Goal: Book appointment/travel/reservation

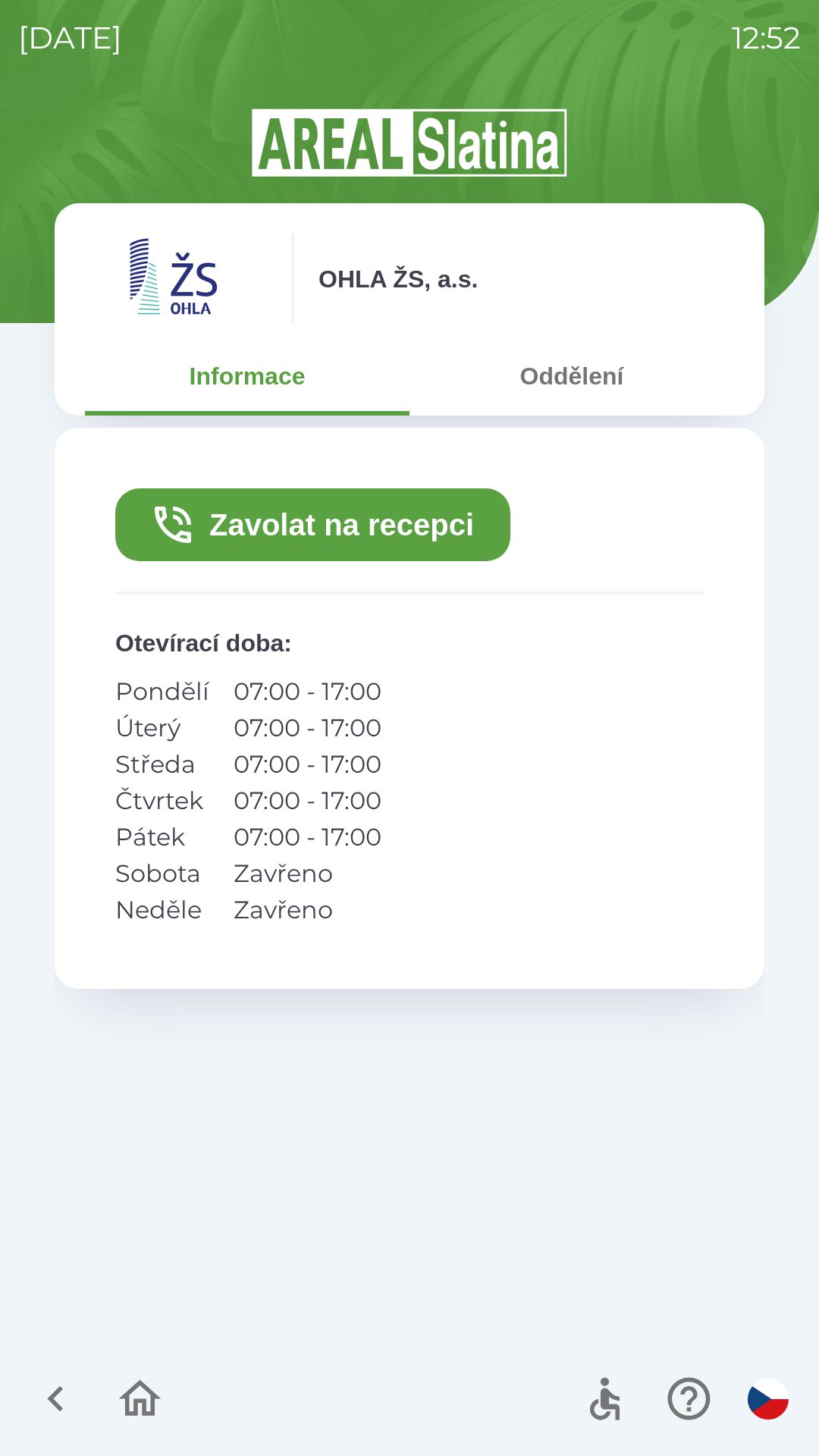
click at [426, 533] on button "Zavolat na recepci" at bounding box center [312, 525] width 395 height 73
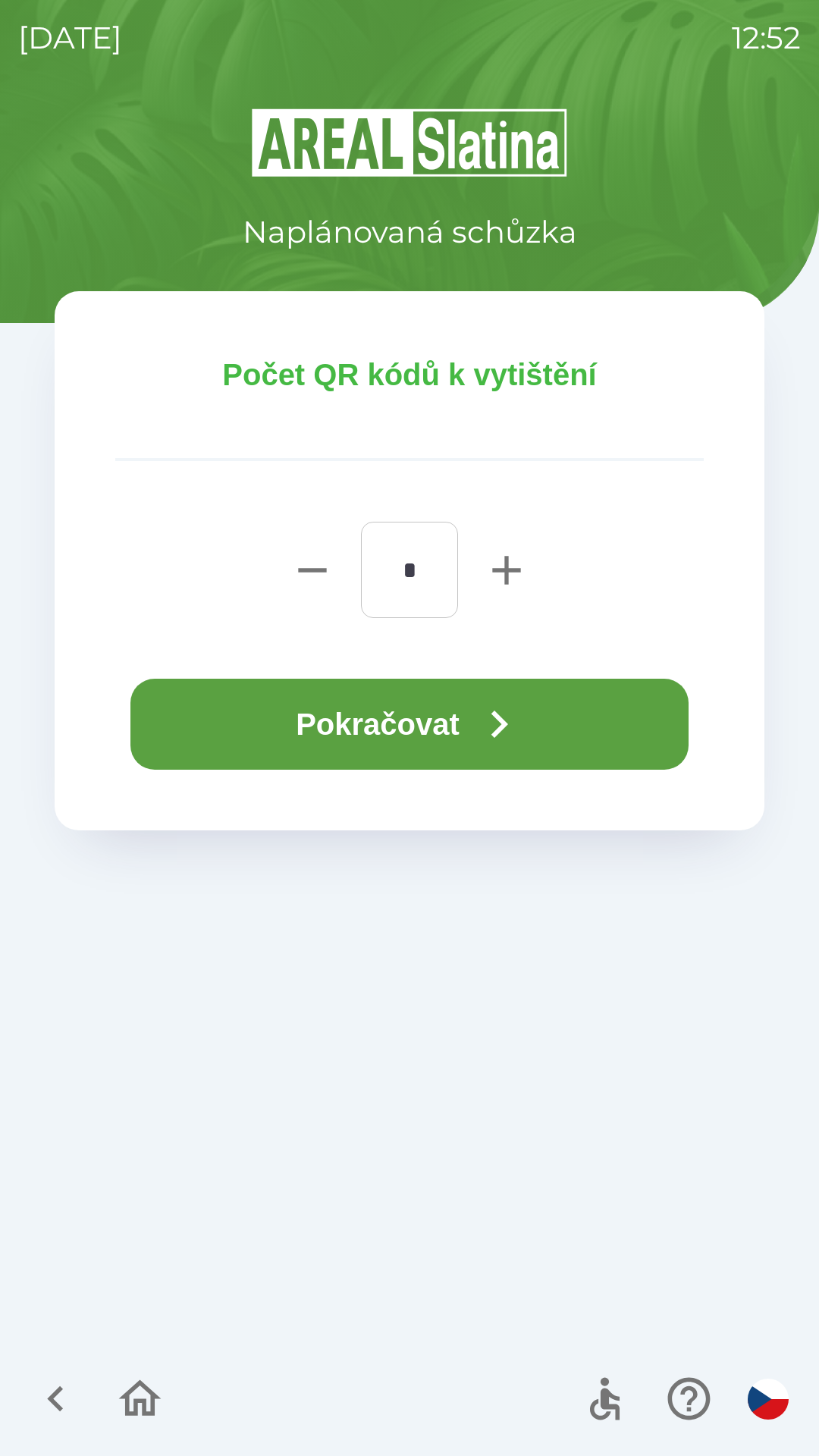
click at [419, 713] on button "Pokračovat" at bounding box center [409, 724] width 558 height 91
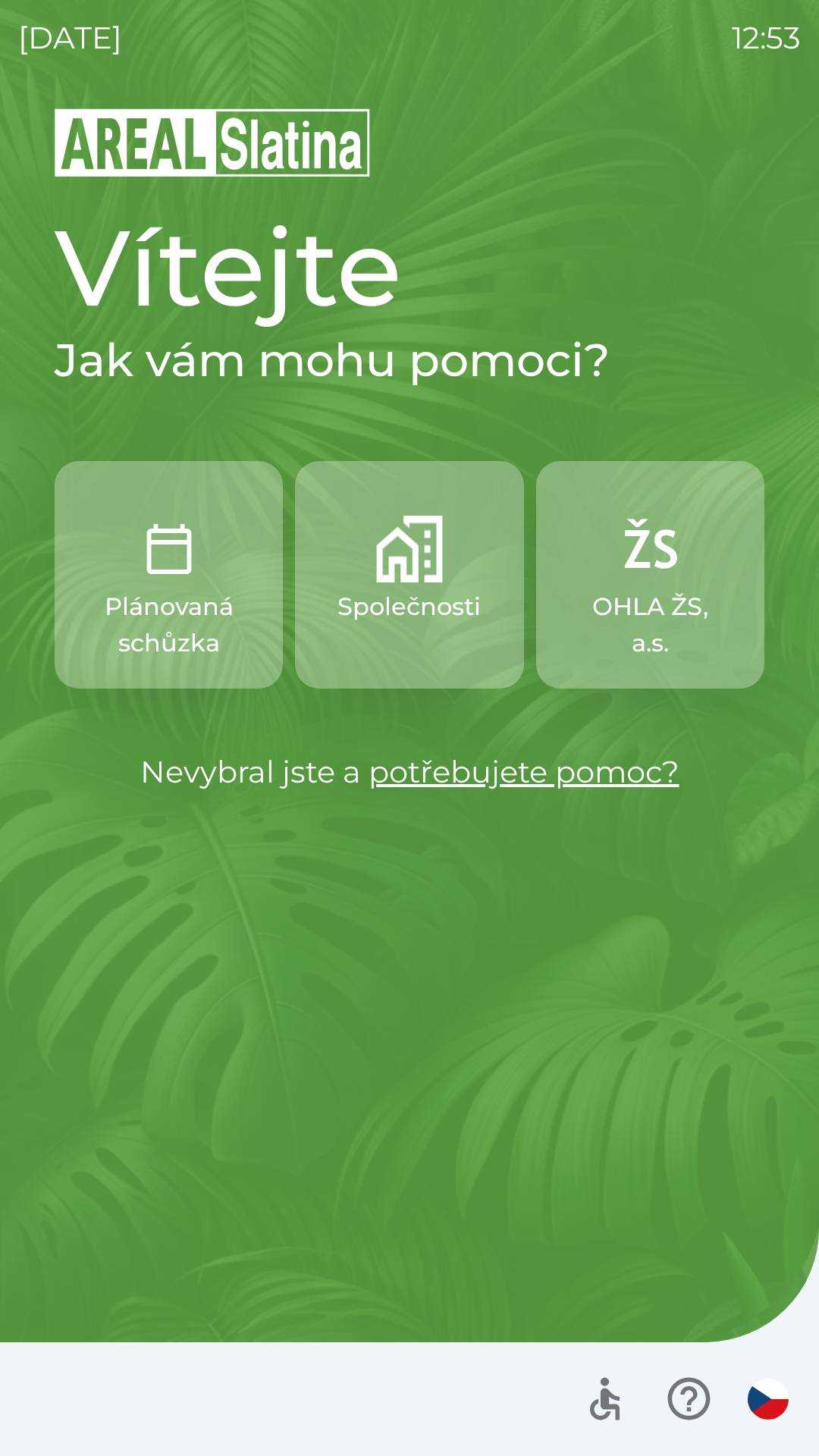
click at [152, 568] on img "button" at bounding box center [169, 549] width 67 height 67
click at [394, 543] on img "button" at bounding box center [409, 549] width 67 height 67
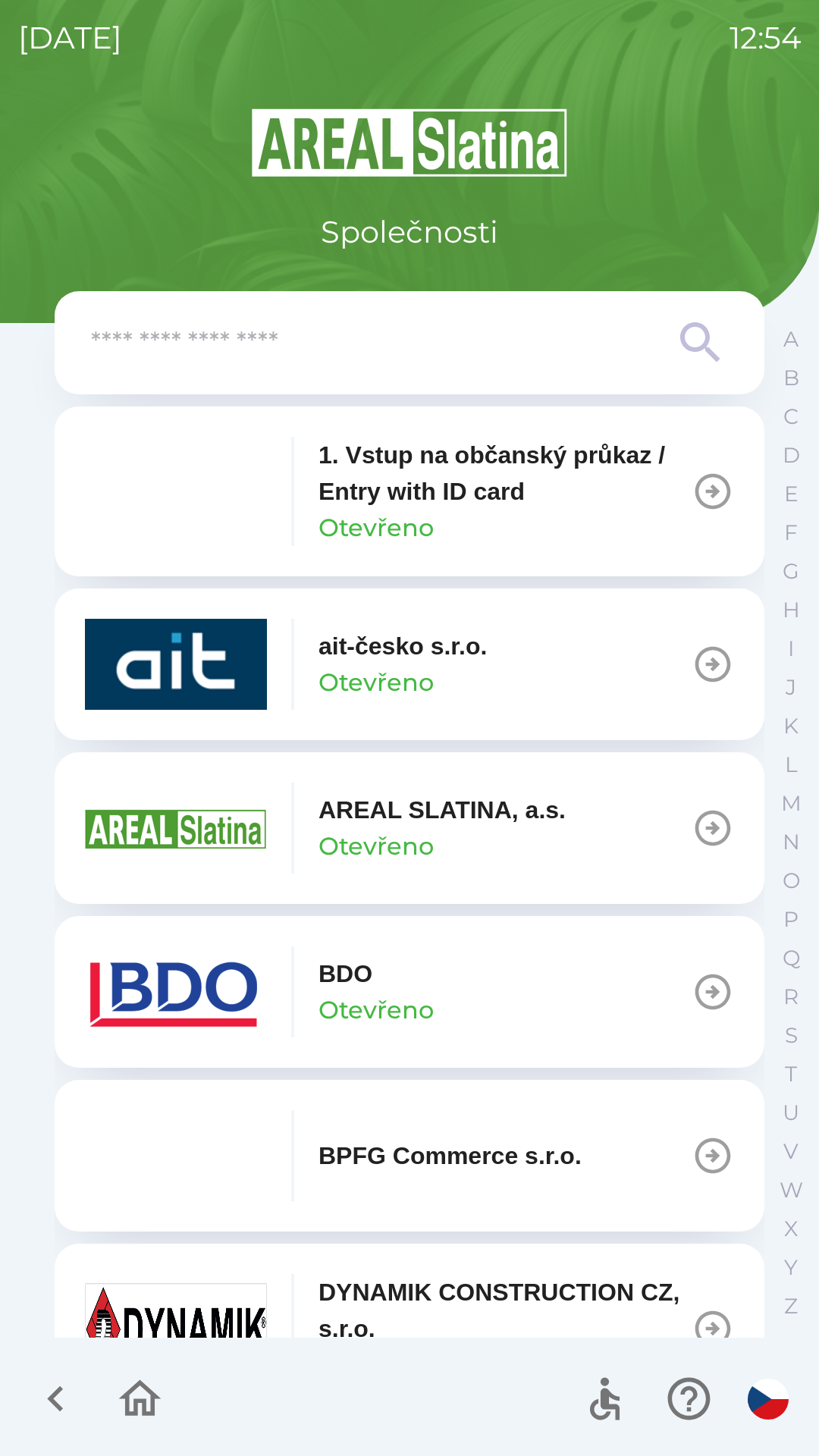
click at [442, 993] on button "BDO Otevřeno" at bounding box center [409, 992] width 709 height 152
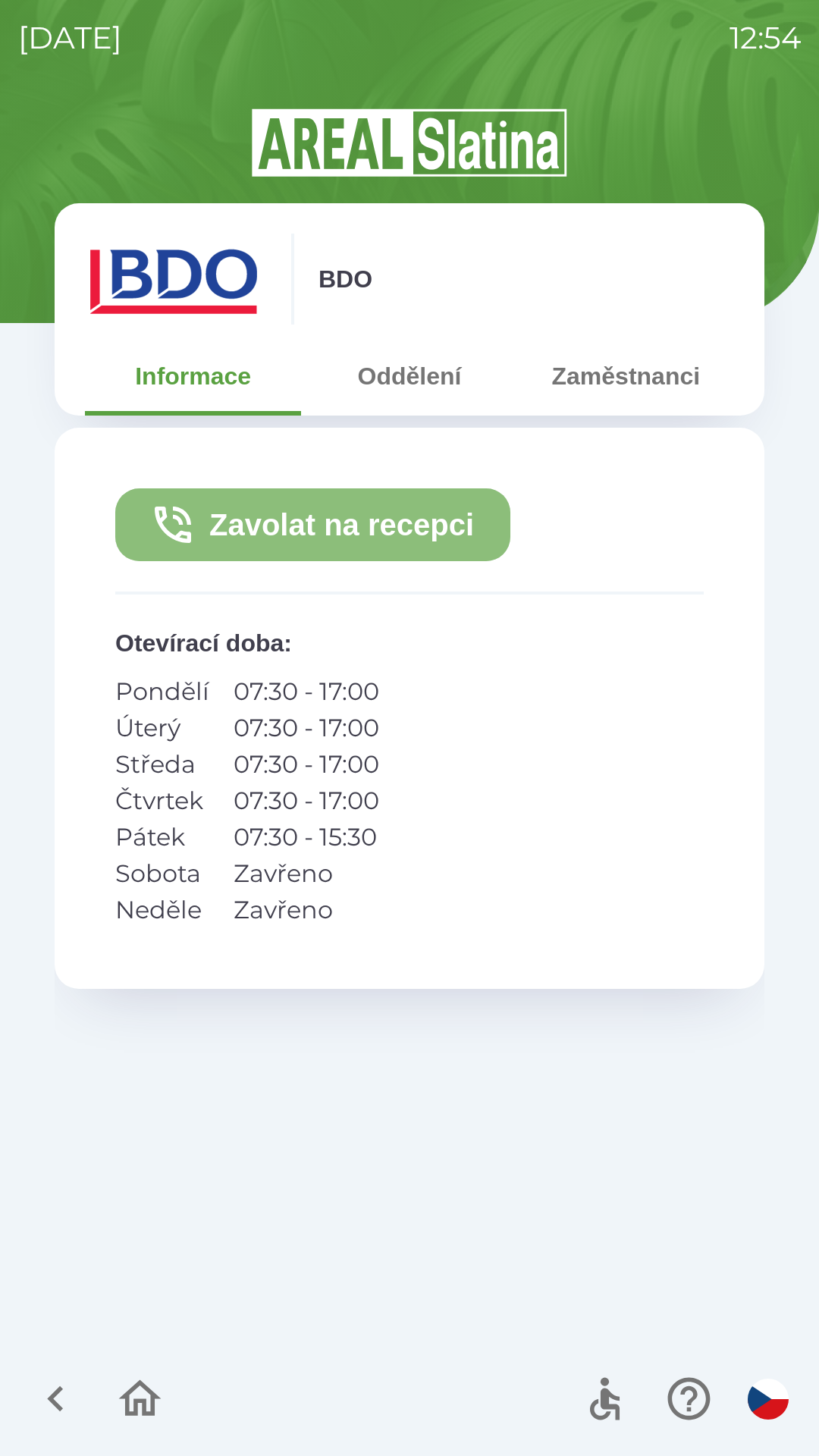
click at [264, 516] on button "Zavolat na recepci" at bounding box center [312, 525] width 395 height 73
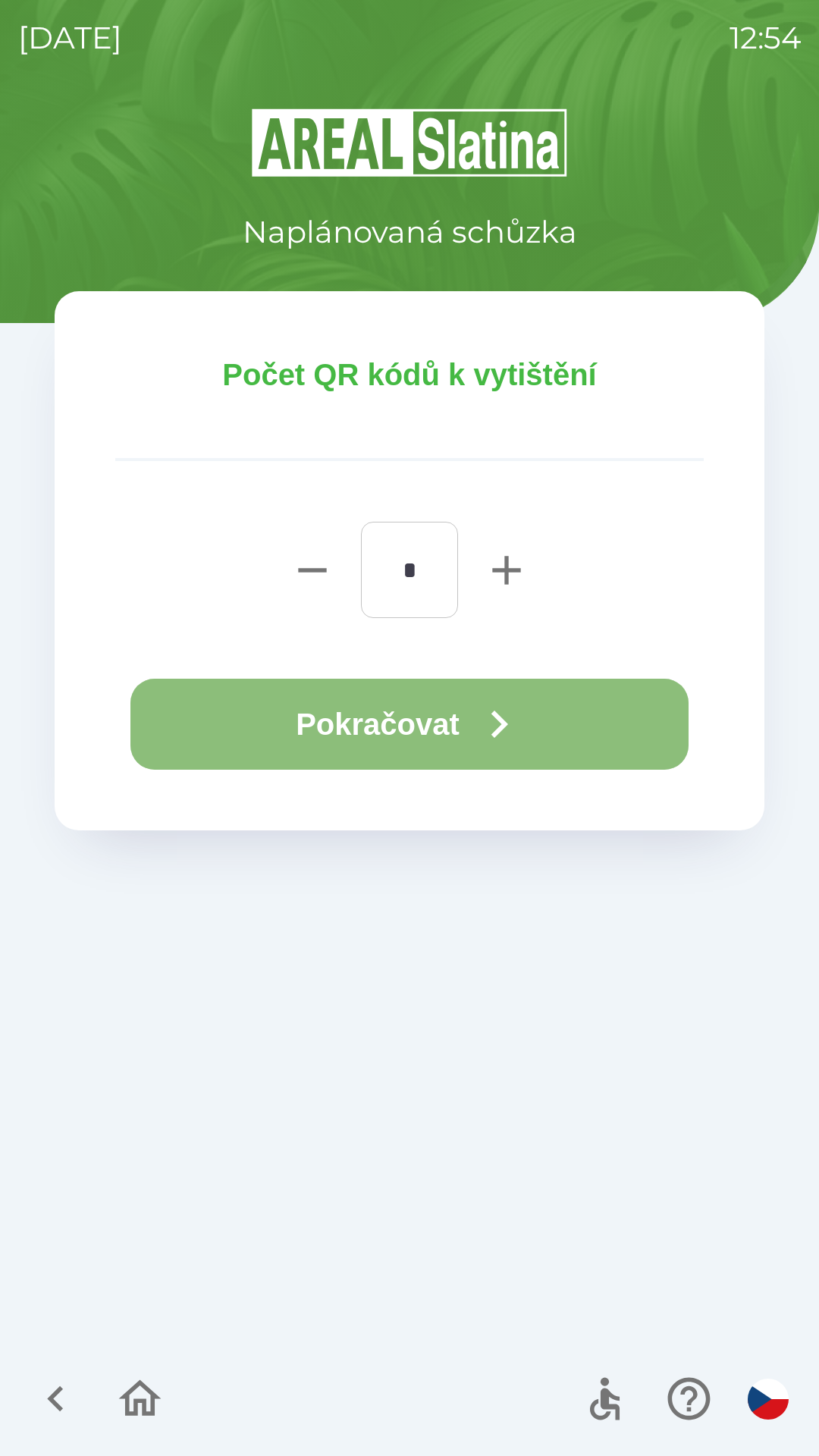
click at [311, 722] on button "Pokračovat" at bounding box center [409, 724] width 558 height 91
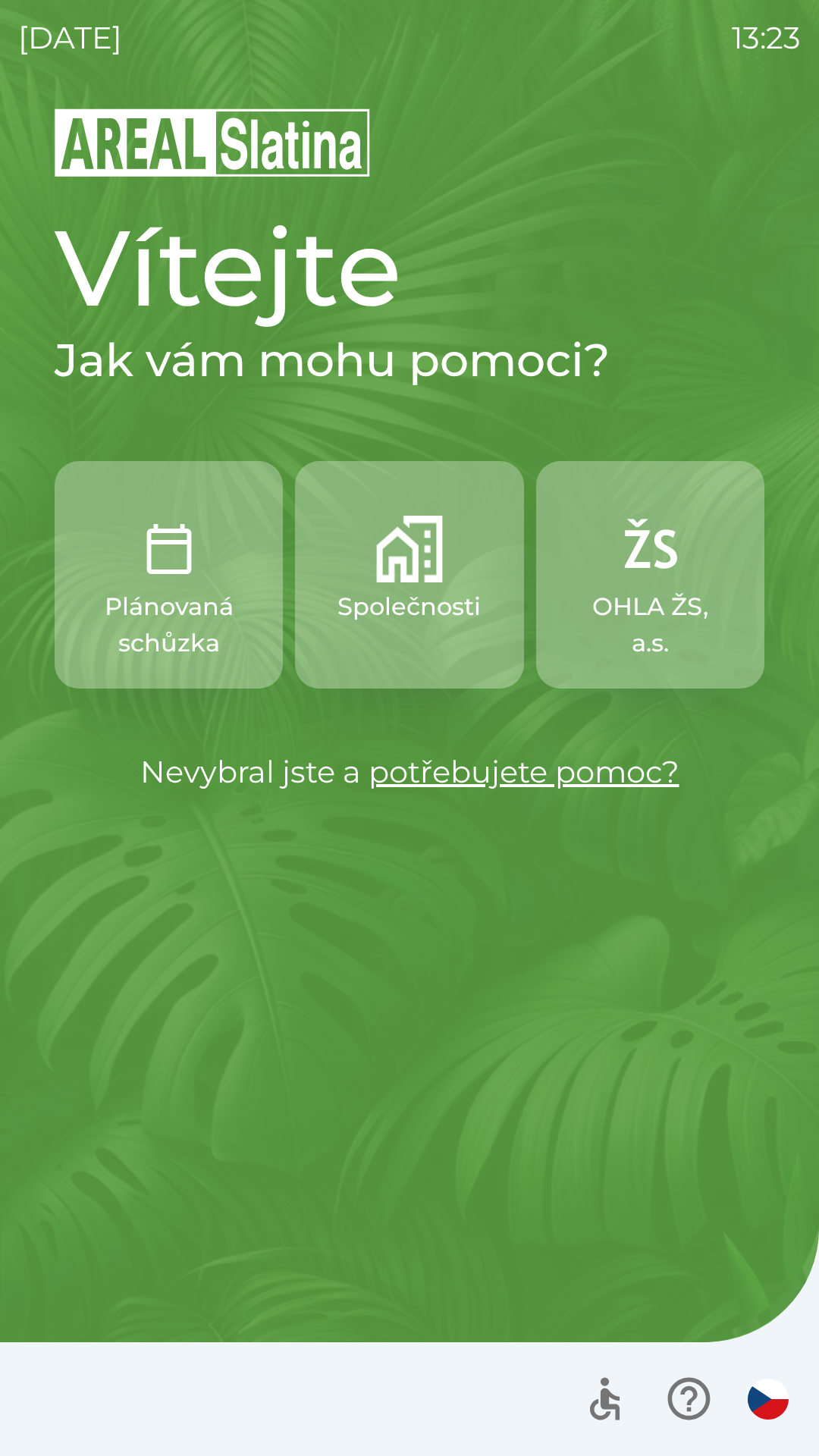
click at [403, 602] on p "Společnosti" at bounding box center [408, 607] width 143 height 37
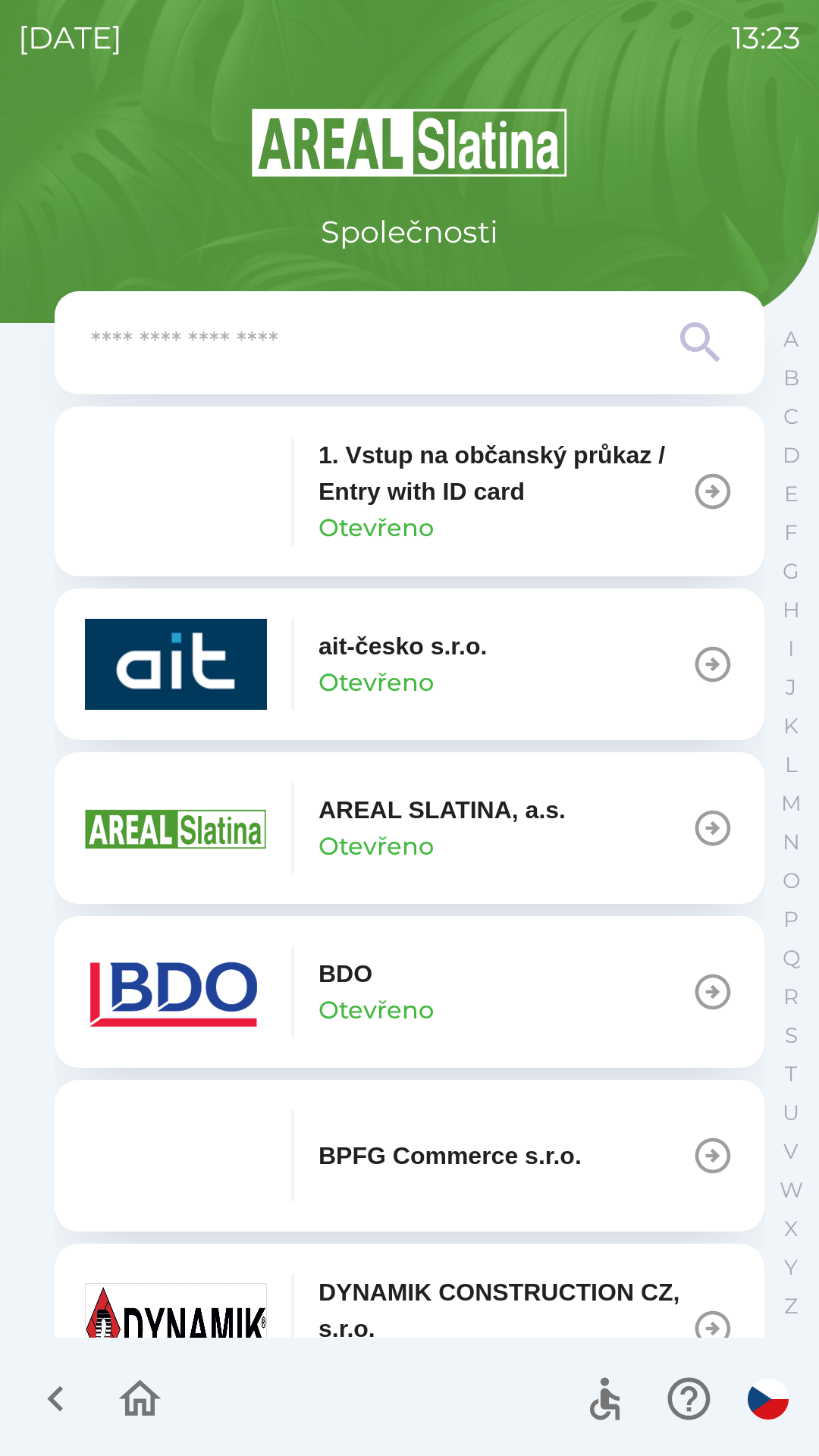
click at [417, 476] on p "1. Vstup na občanský průkaz / Entry with ID card" at bounding box center [505, 473] width 373 height 73
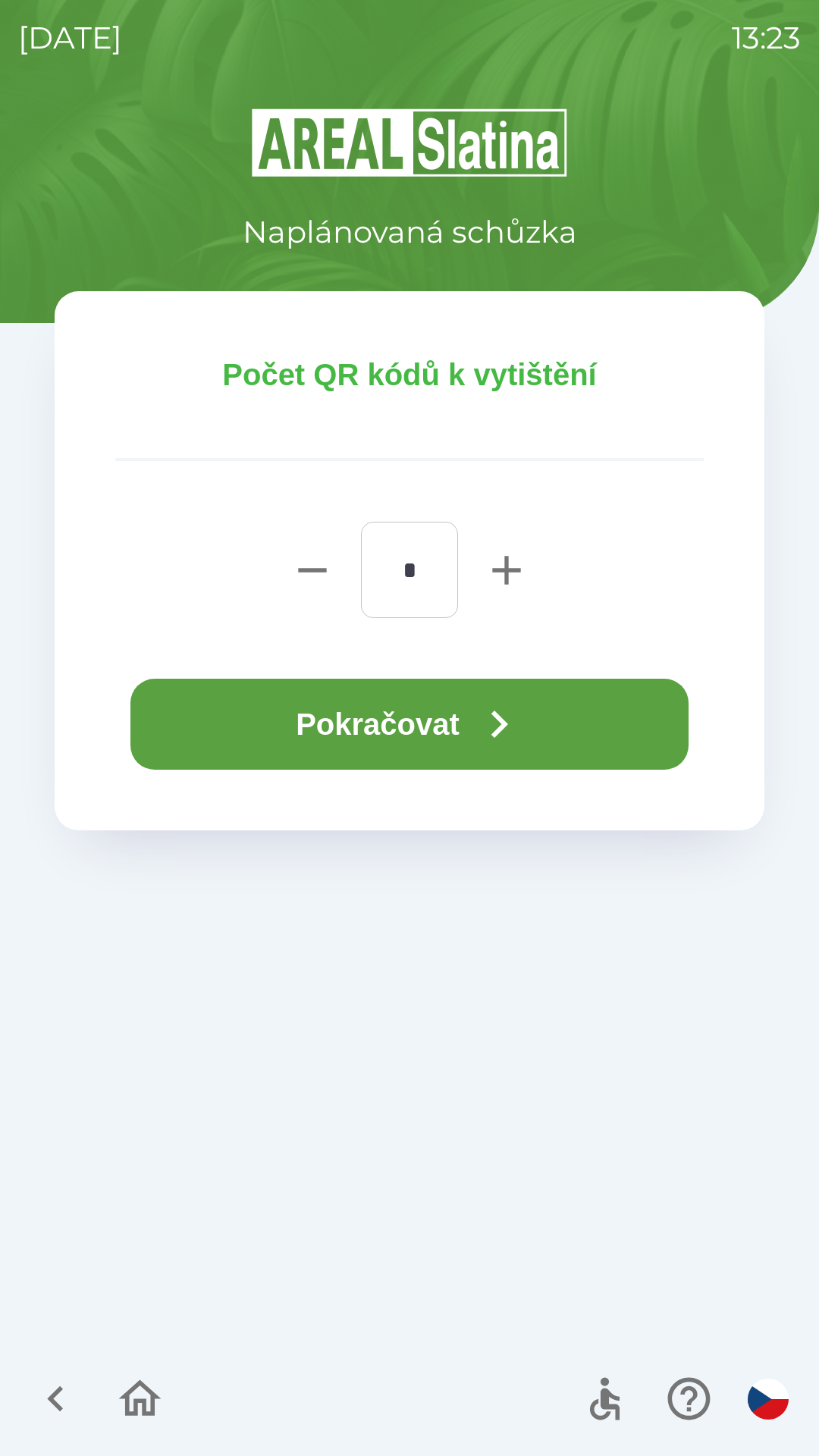
click at [426, 732] on button "Pokračovat" at bounding box center [409, 724] width 558 height 91
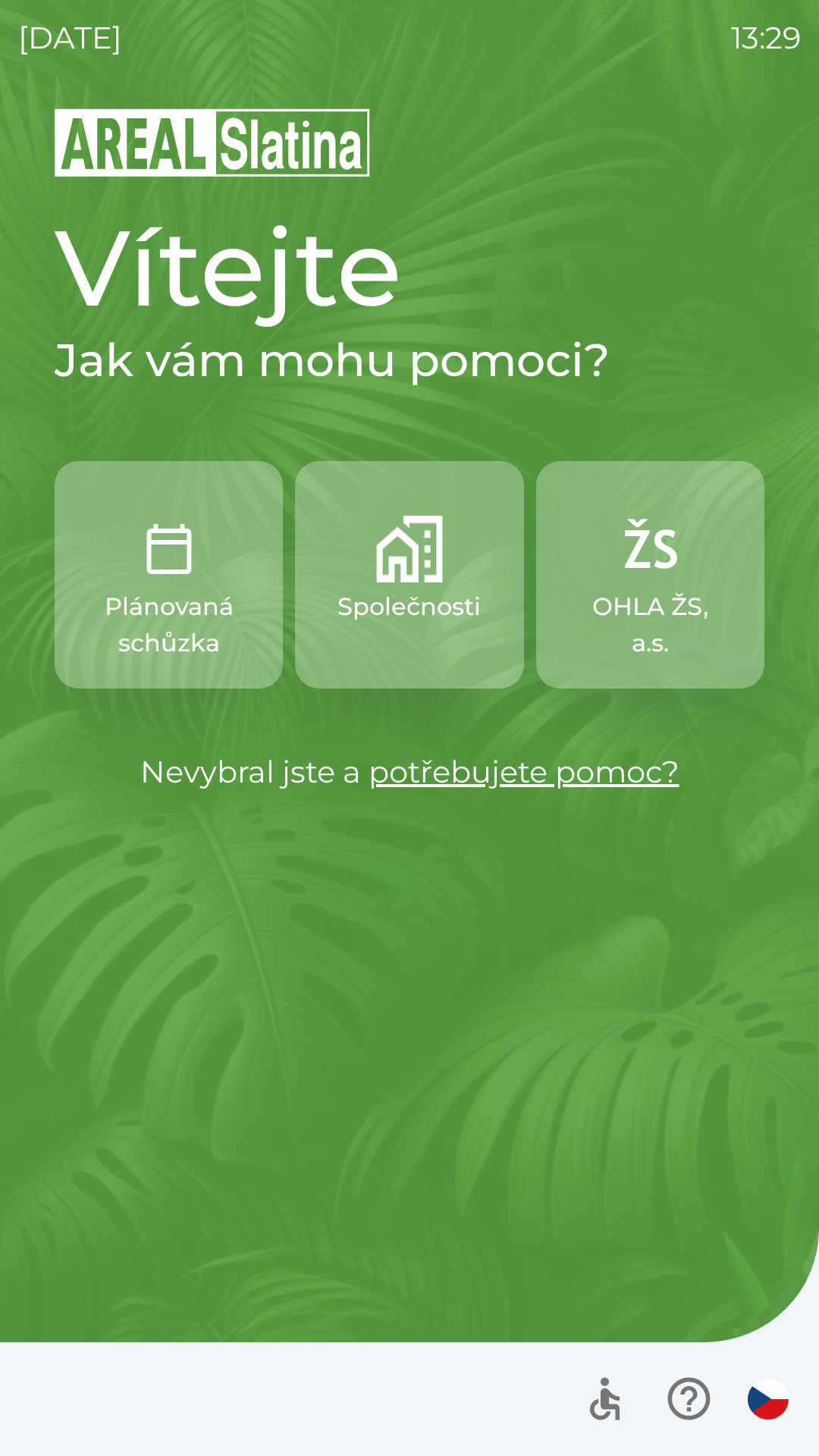
click at [783, 955] on div "Vítejte Jak vám mohu pomoci? Plánovaná schůzka Společnosti OHLA ŽS, a.s. Nevybr…" at bounding box center [409, 781] width 782 height 1350
click at [133, 632] on p "Plánovaná schůzka" at bounding box center [169, 625] width 155 height 73
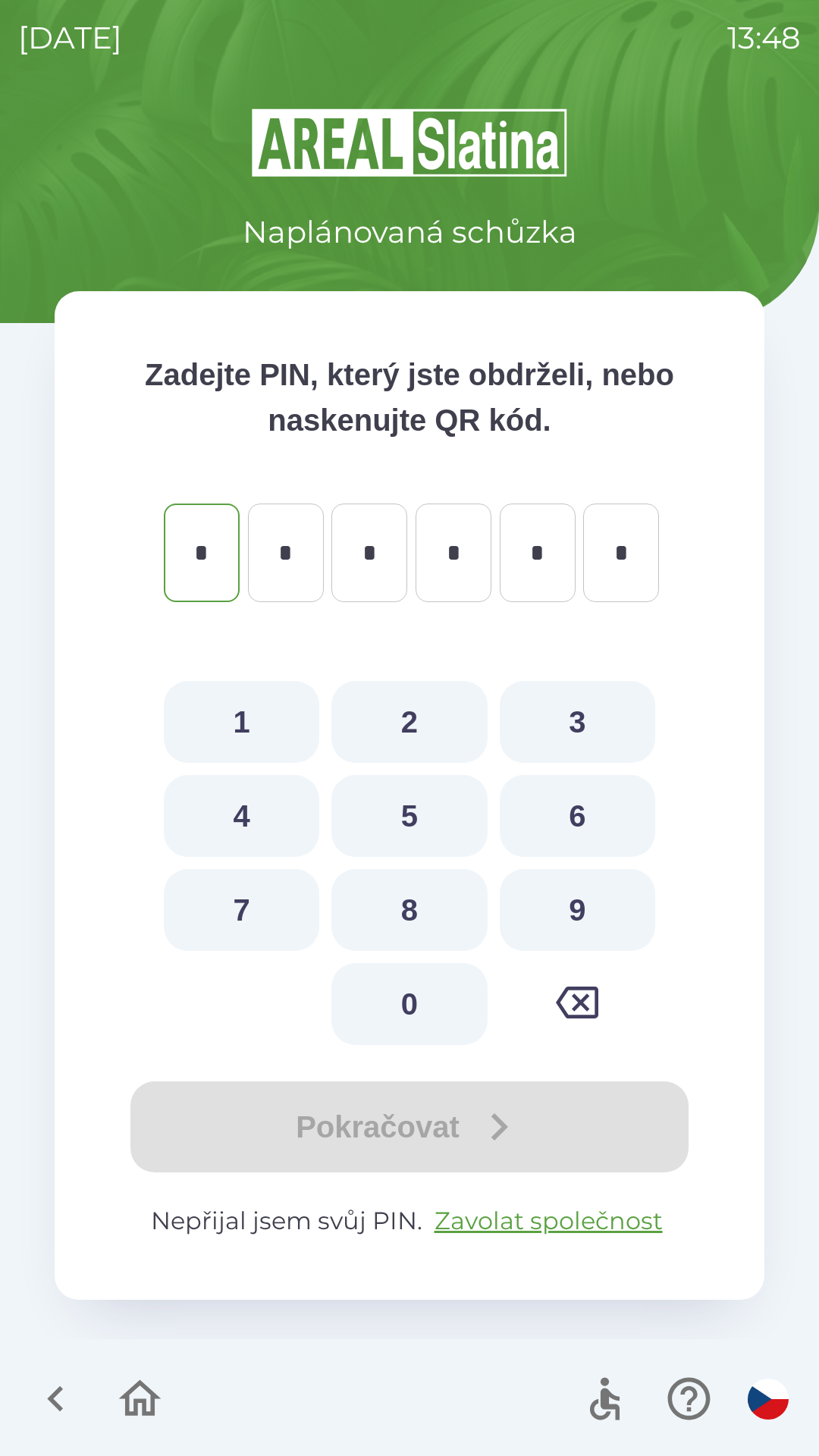
click at [65, 1419] on icon "button" at bounding box center [56, 1398] width 51 height 51
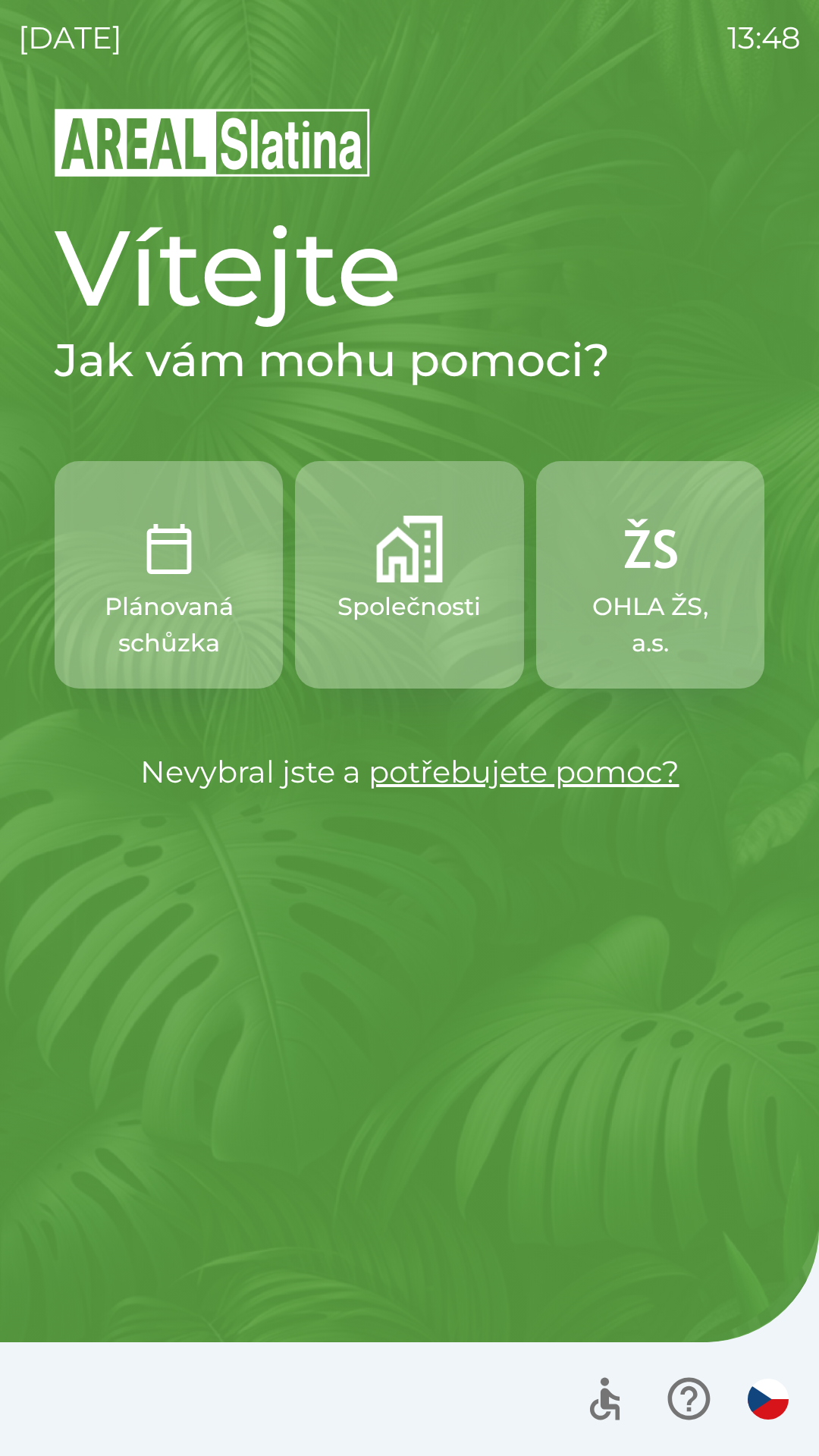
click at [442, 647] on button "Společnosti" at bounding box center [409, 575] width 228 height 227
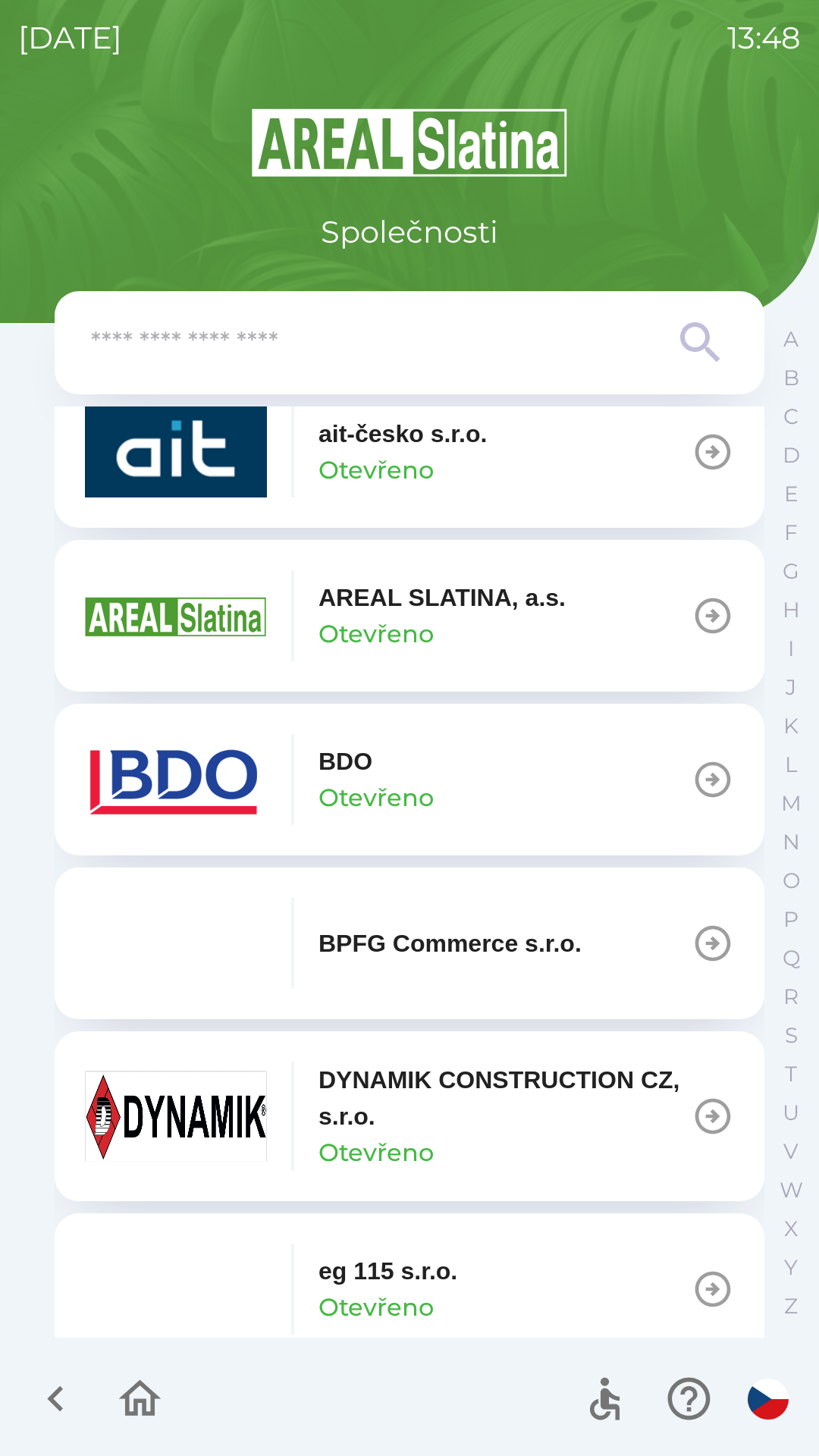
scroll to position [215, 0]
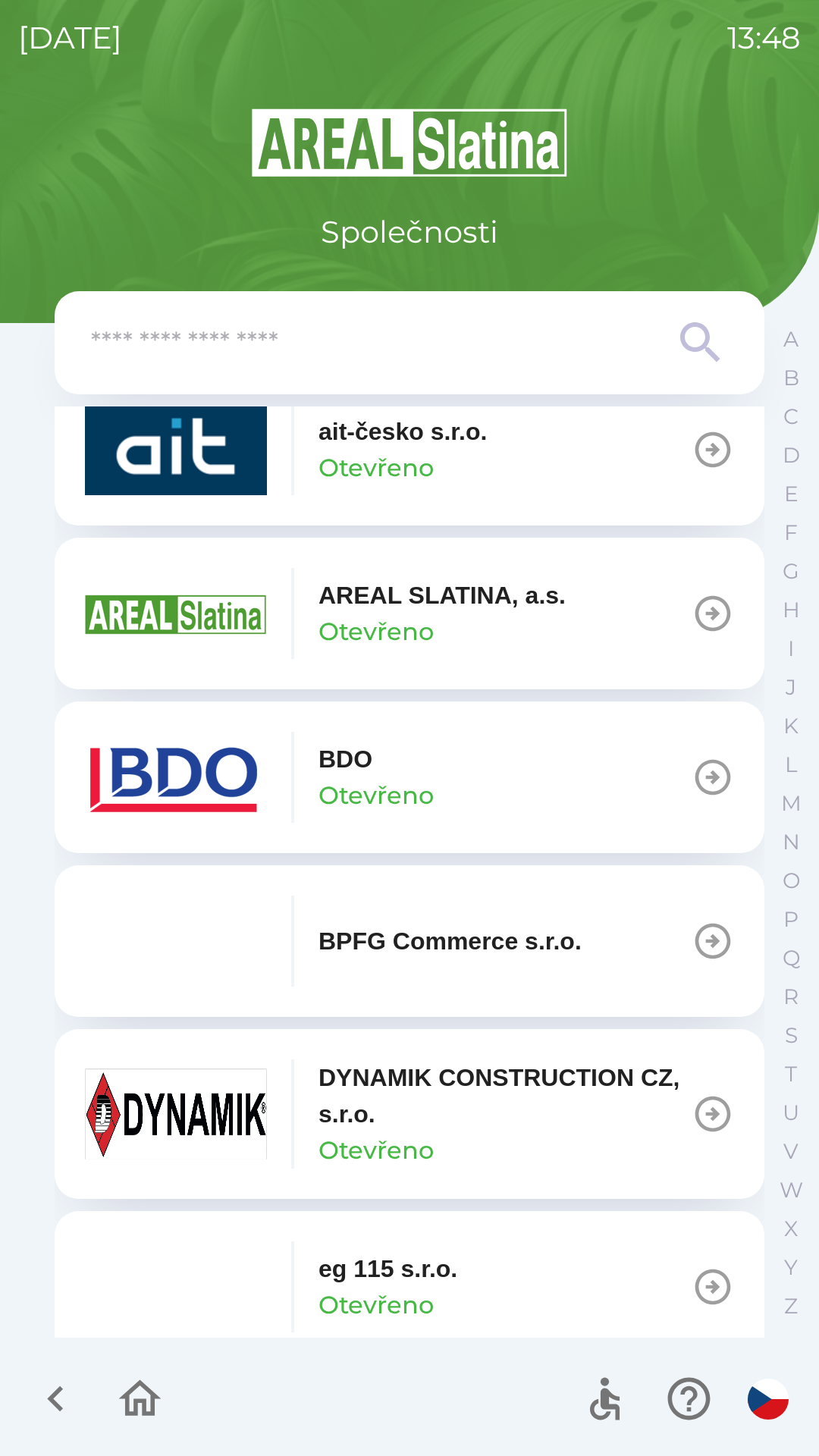
click at [475, 764] on button "BDO Otevřeno" at bounding box center [409, 777] width 709 height 152
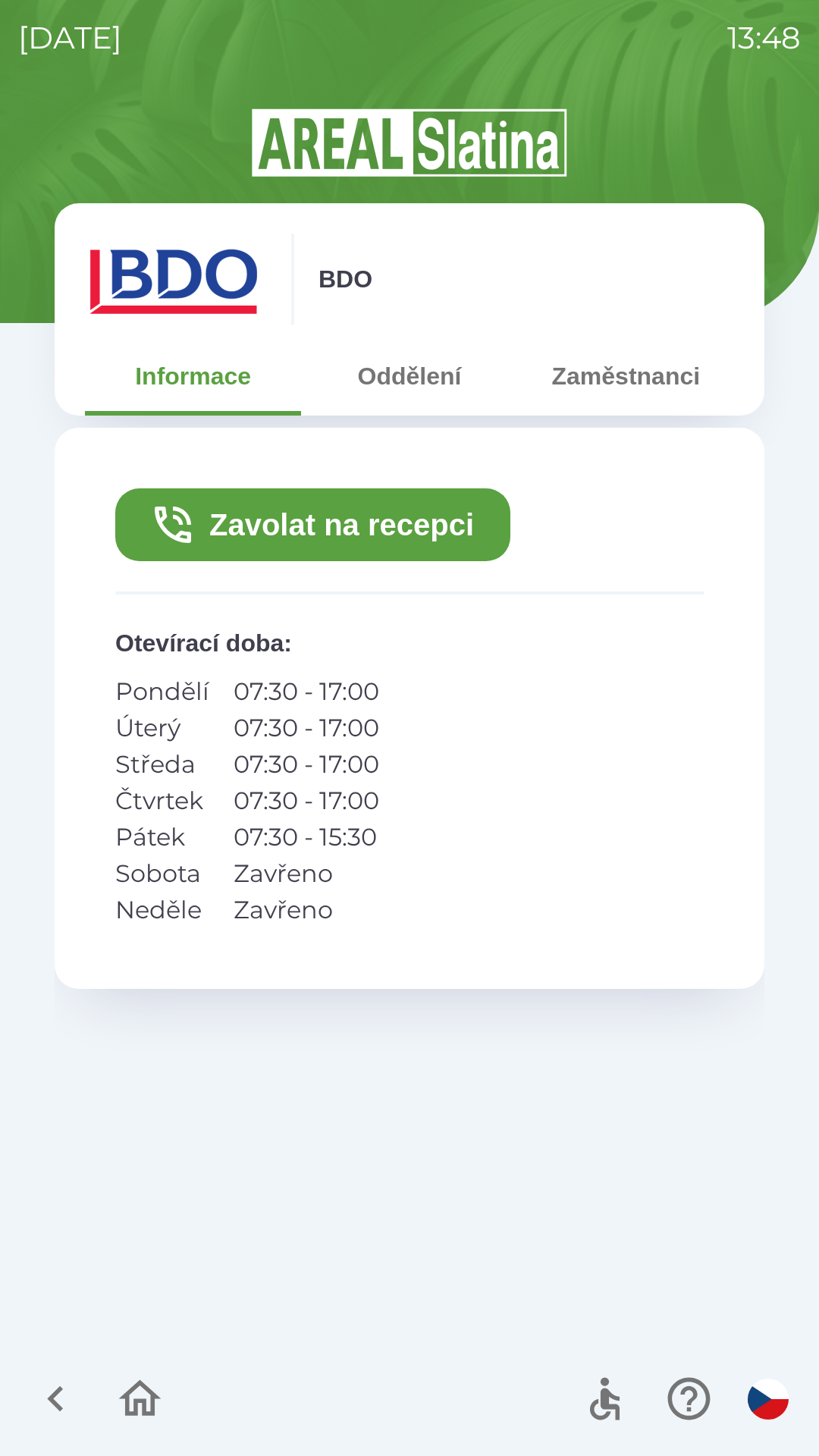
click at [490, 530] on button "Zavolat na recepci" at bounding box center [312, 525] width 395 height 73
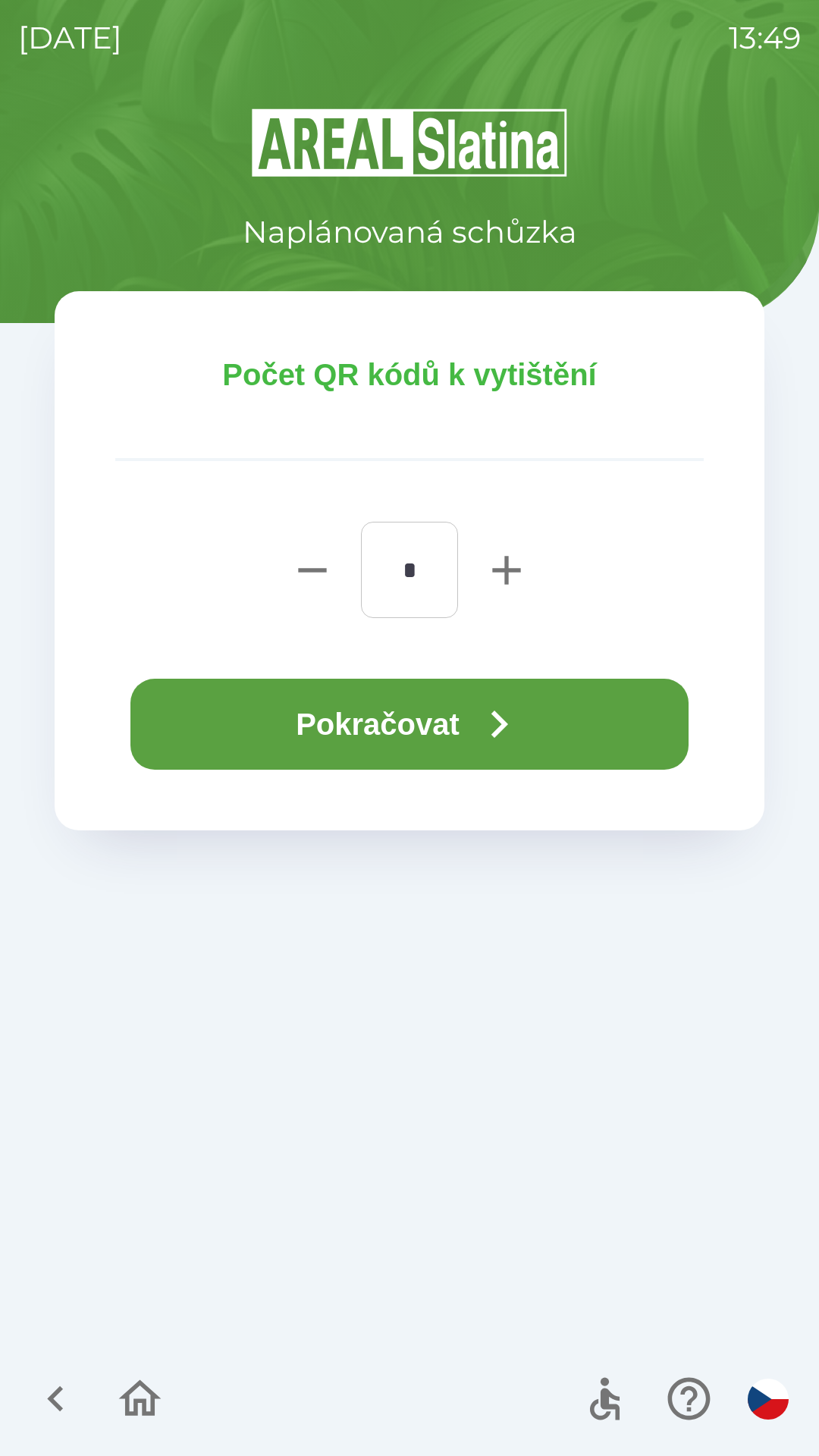
click at [217, 728] on button "Pokračovat" at bounding box center [409, 724] width 558 height 91
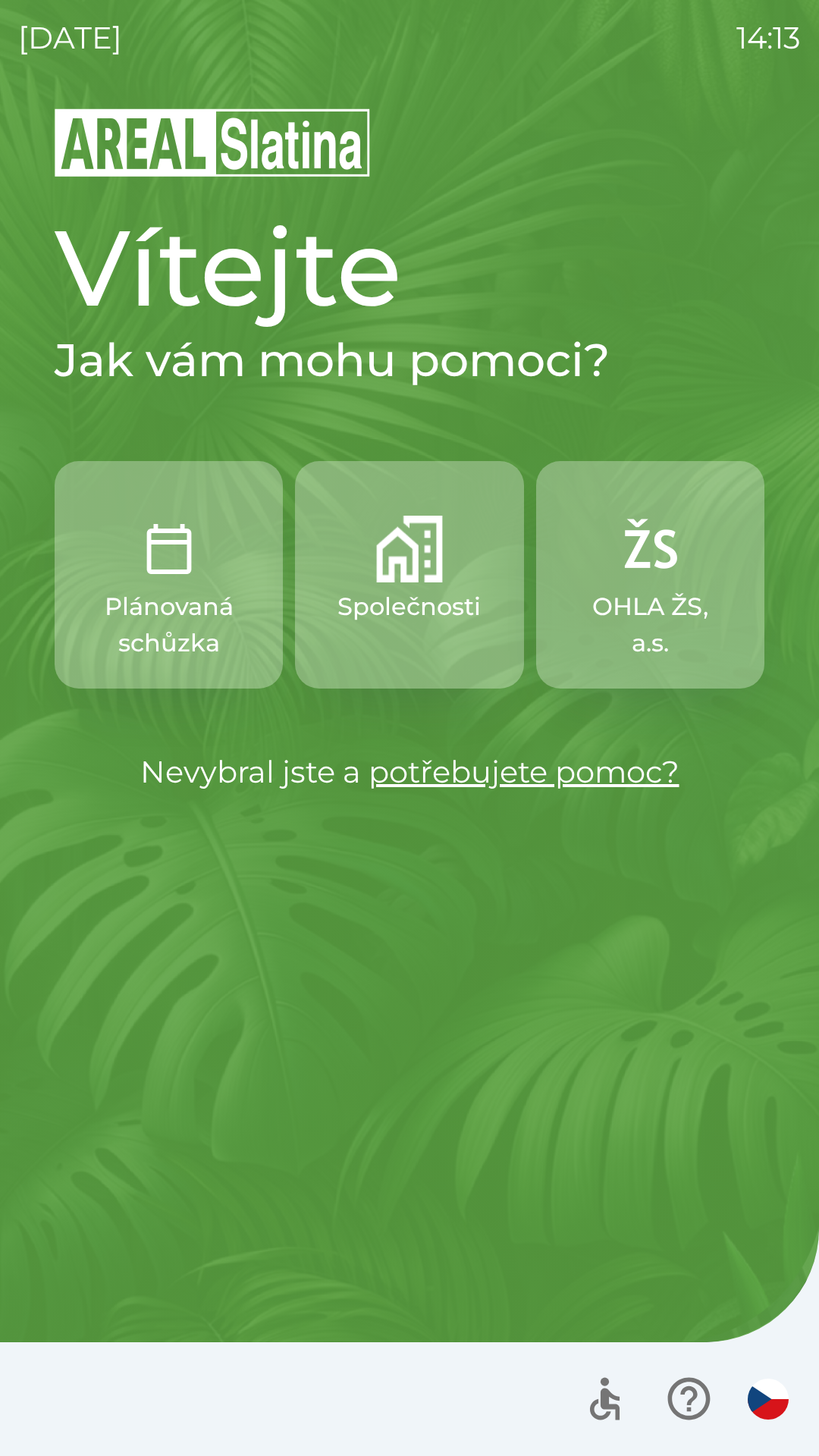
click at [604, 594] on p "OHLA ŽS, a.s." at bounding box center [650, 625] width 155 height 73
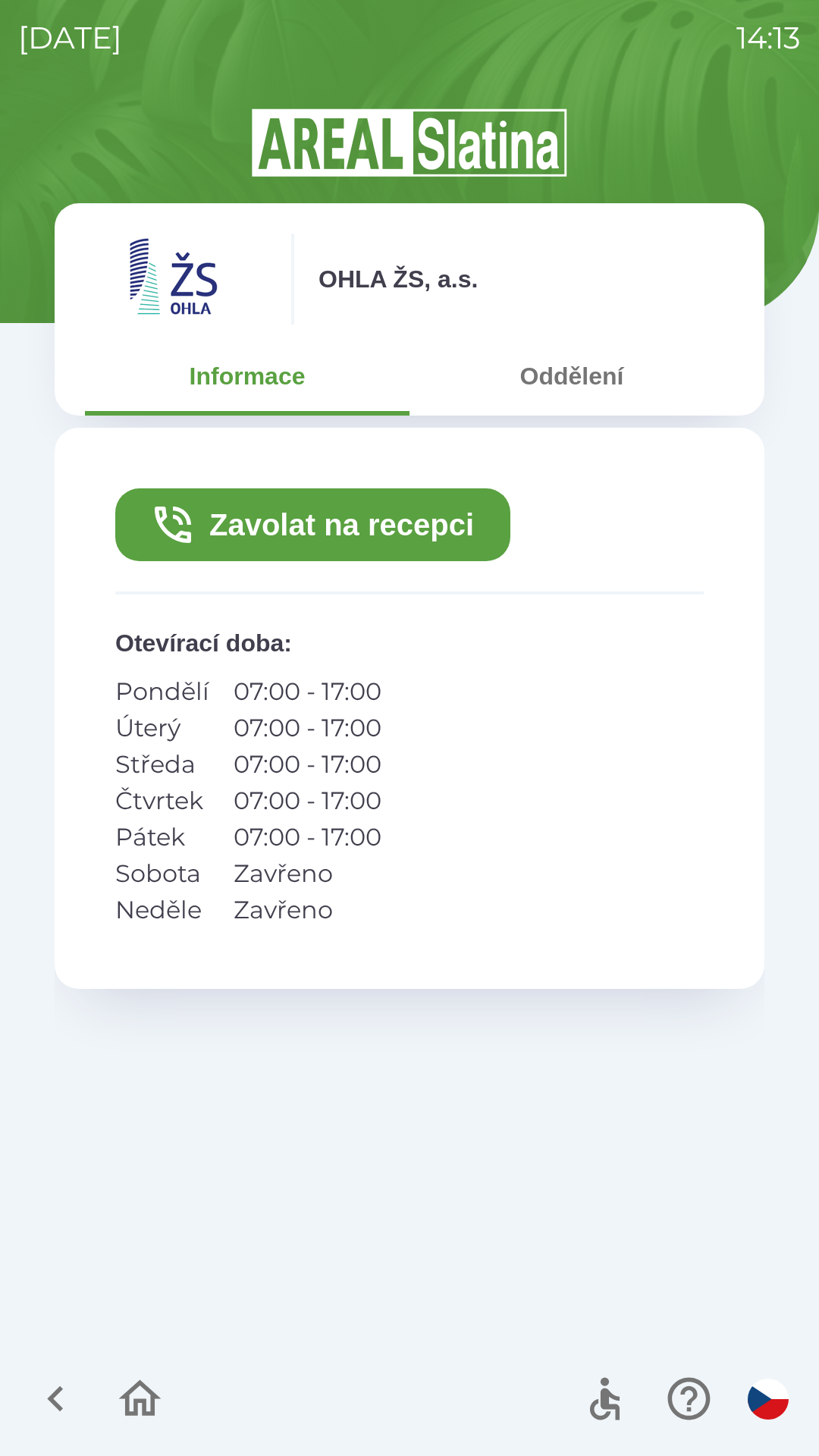
click at [65, 1393] on icon "button" at bounding box center [56, 1398] width 51 height 51
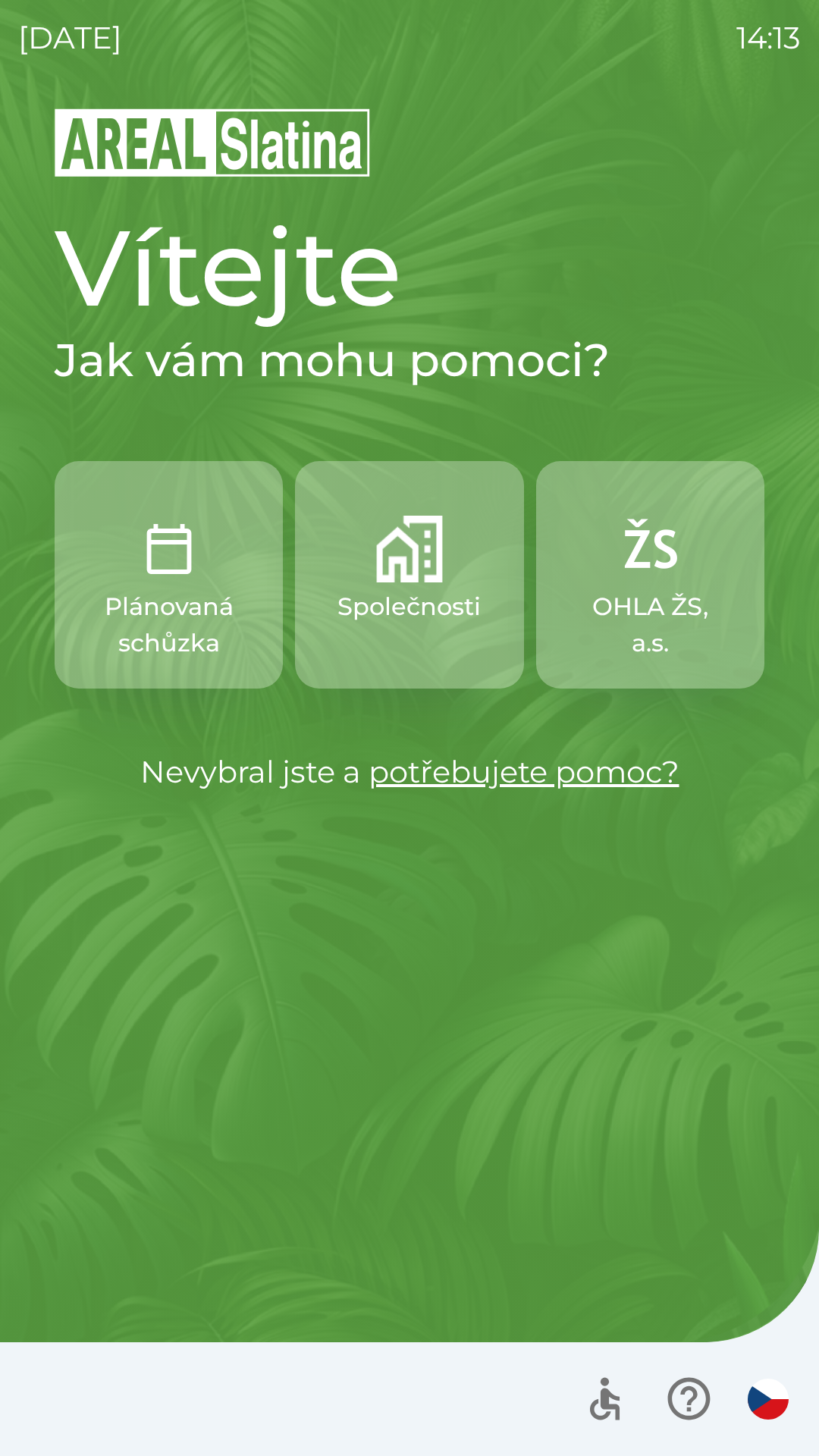
click at [418, 587] on button "Společnosti" at bounding box center [409, 575] width 228 height 227
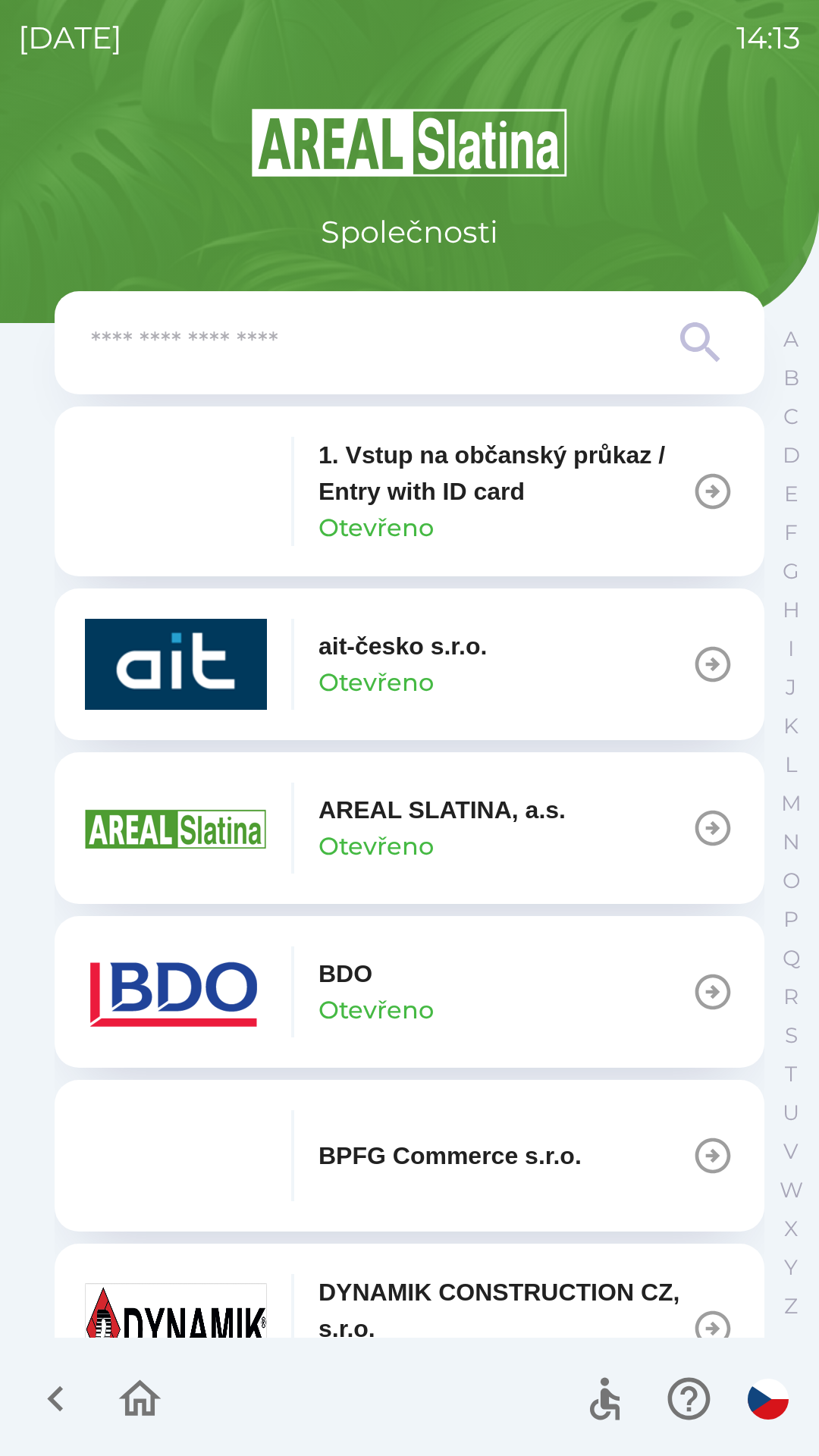
click at [396, 819] on p "AREAL SLATINA, a.s." at bounding box center [442, 810] width 247 height 37
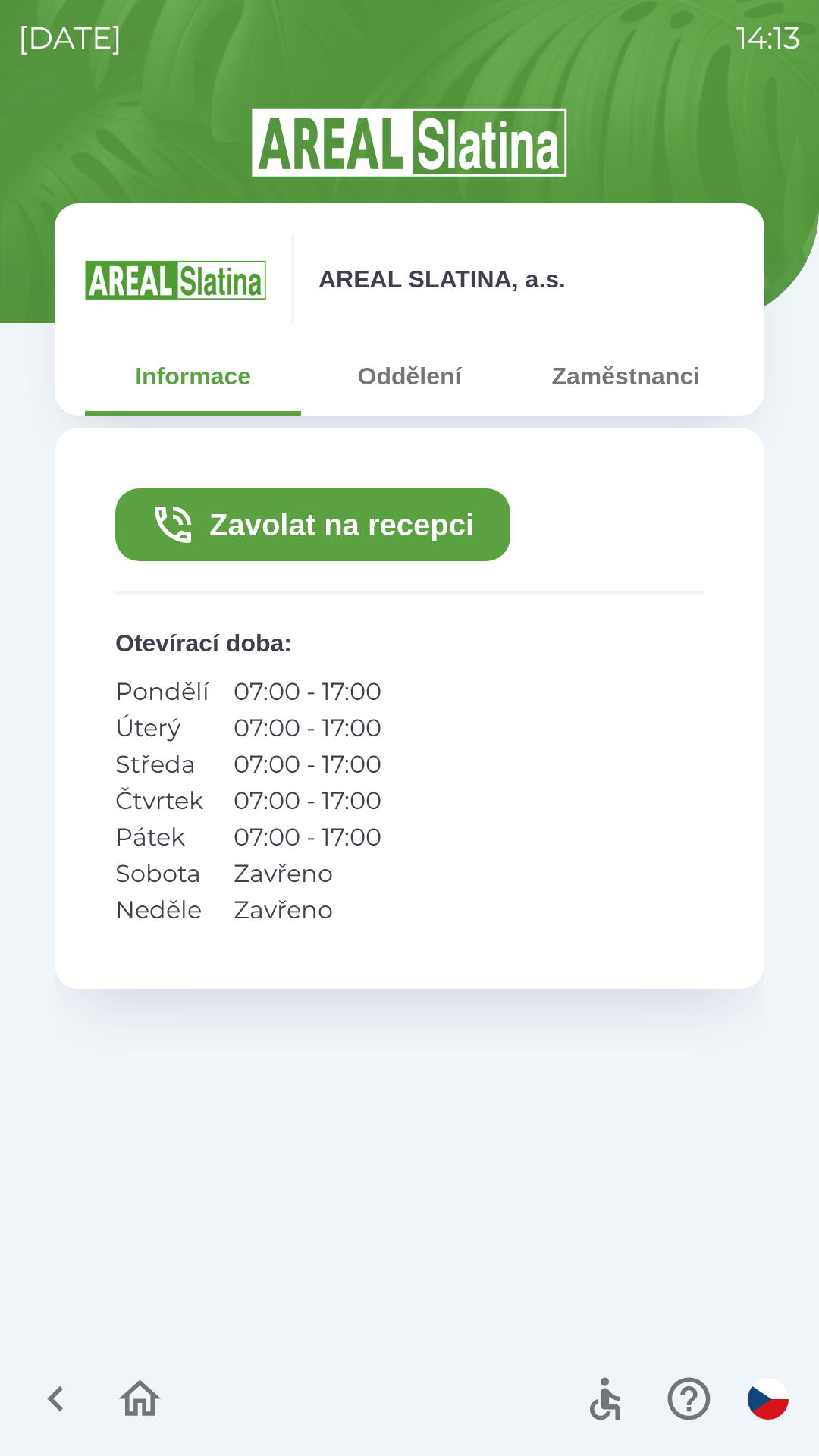
click at [619, 389] on button "Zaměstnanci" at bounding box center [625, 376] width 216 height 55
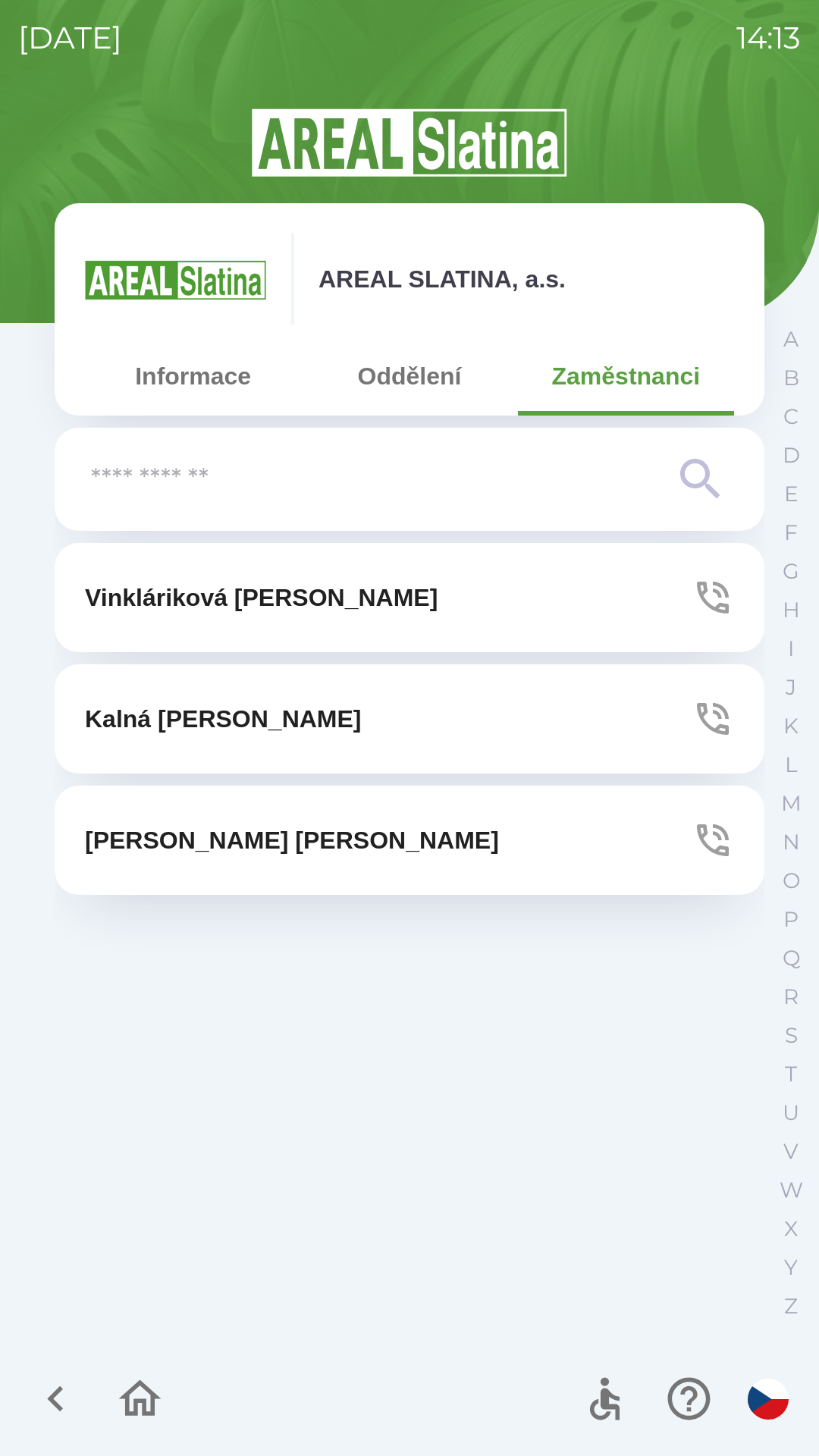
click at [371, 837] on button "[PERSON_NAME]" at bounding box center [409, 840] width 709 height 110
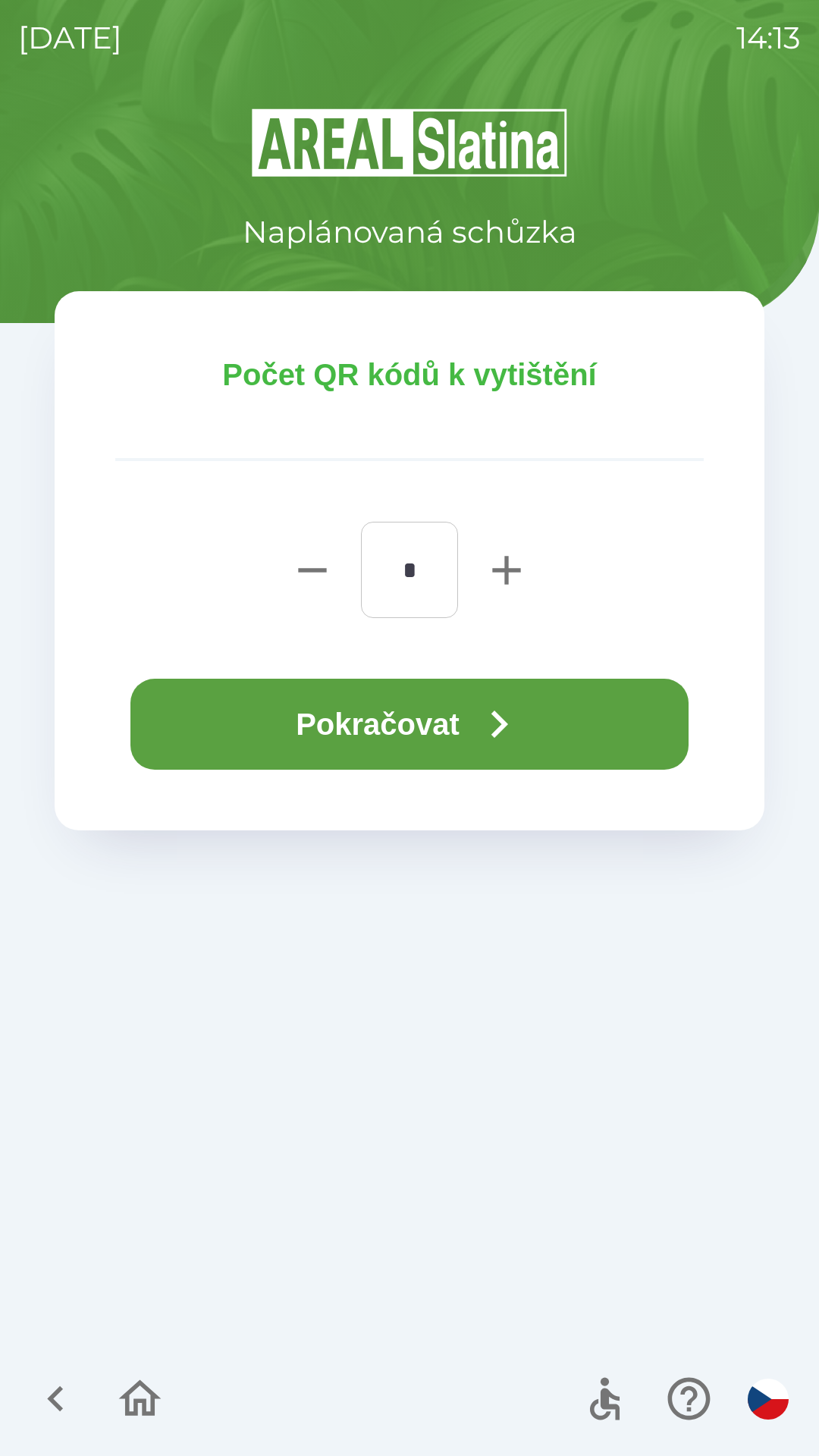
click at [400, 712] on button "Pokračovat" at bounding box center [409, 724] width 558 height 91
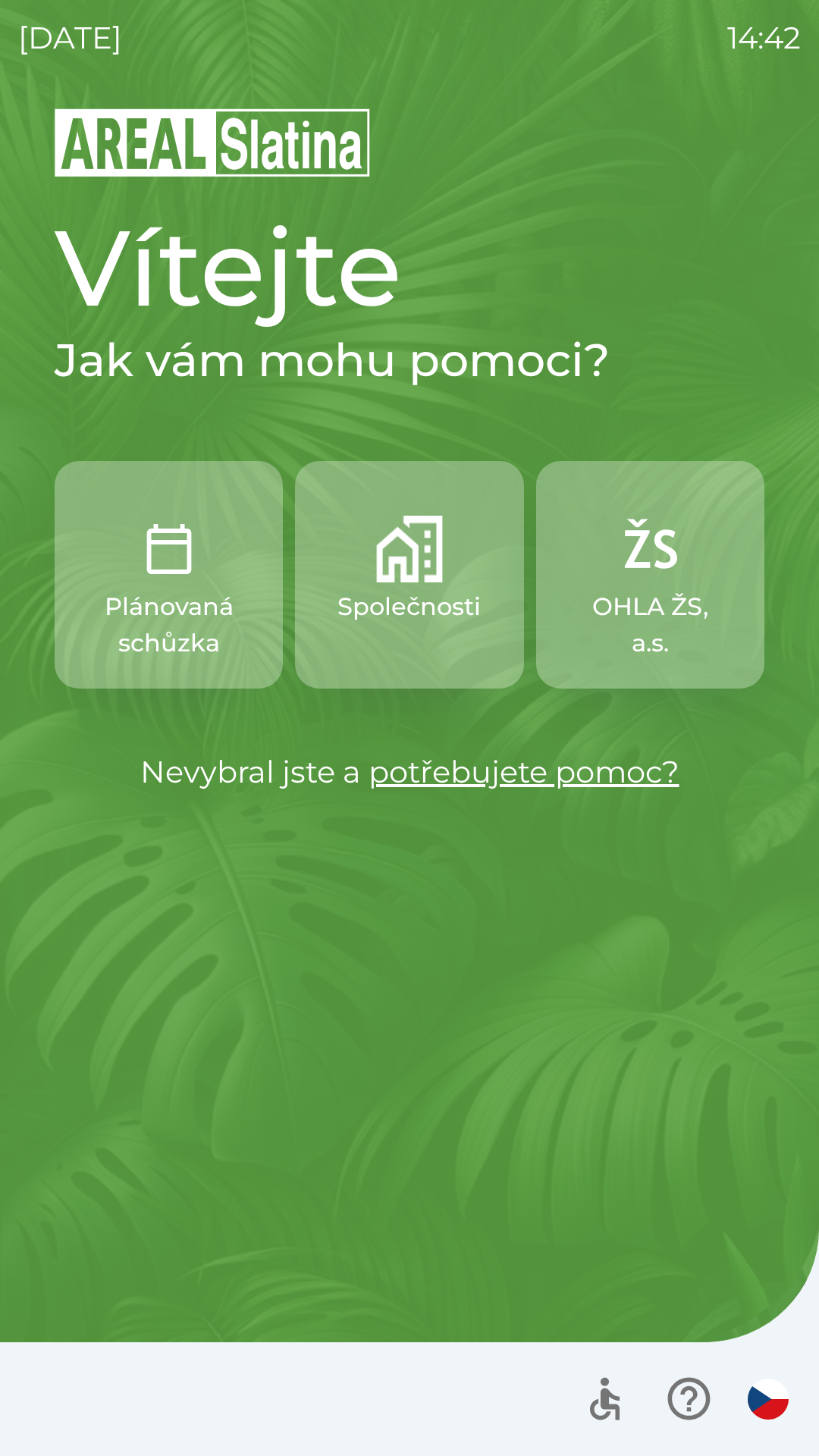
click at [415, 575] on img "button" at bounding box center [409, 549] width 67 height 67
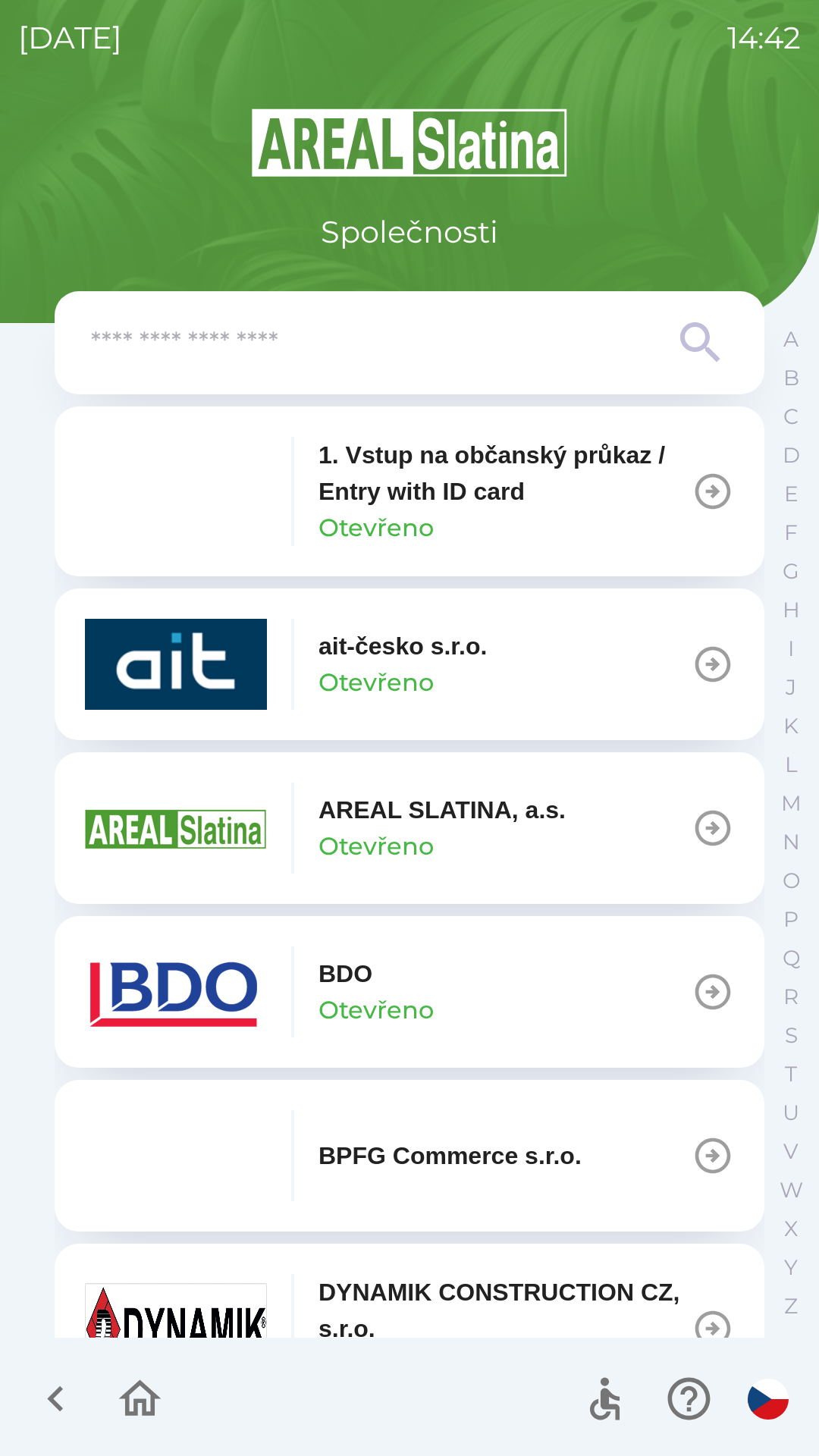
click at [440, 999] on button "BDO Otevřeno" at bounding box center [409, 992] width 709 height 152
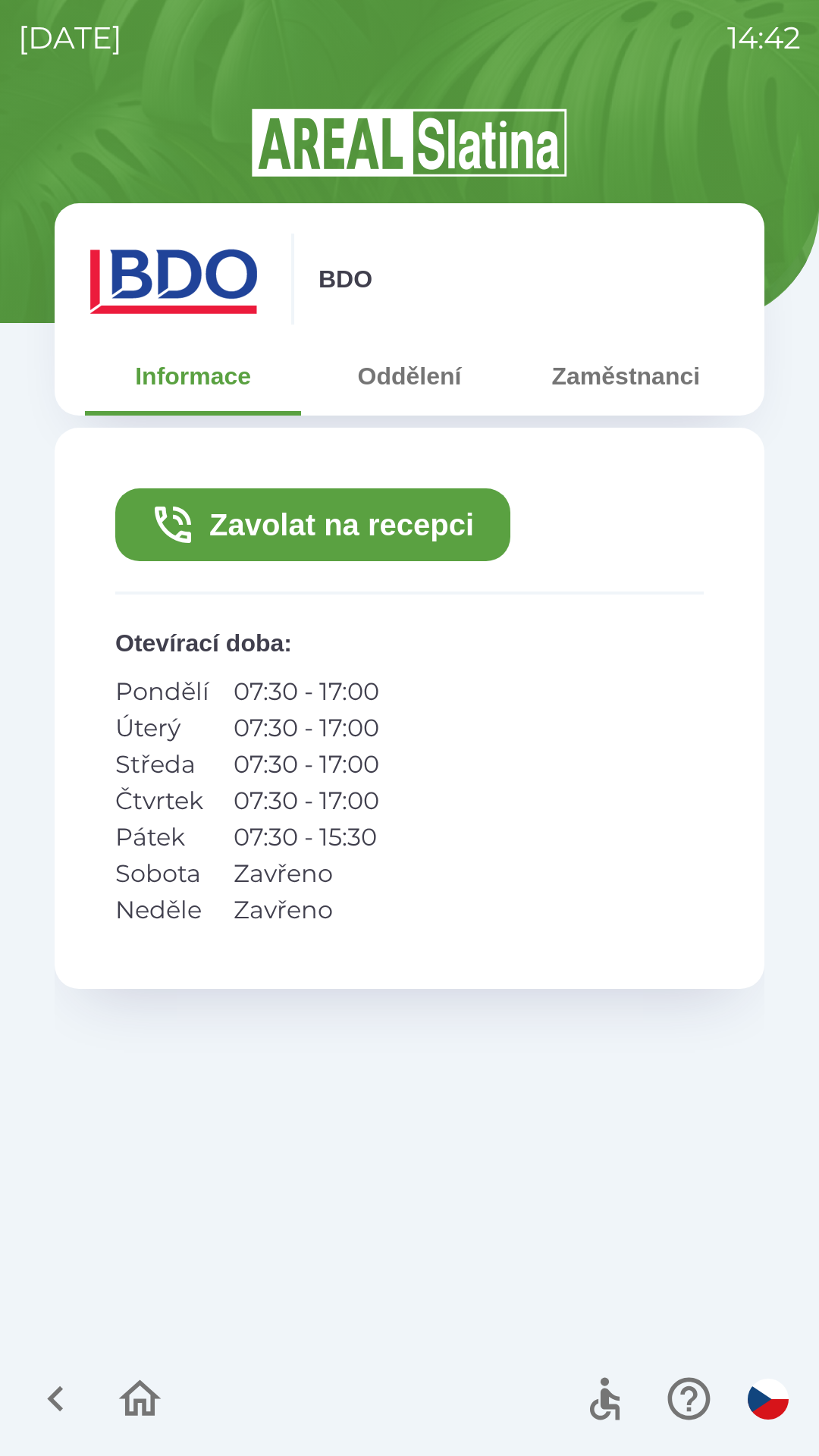
click at [340, 510] on button "Zavolat na recepci" at bounding box center [312, 525] width 395 height 73
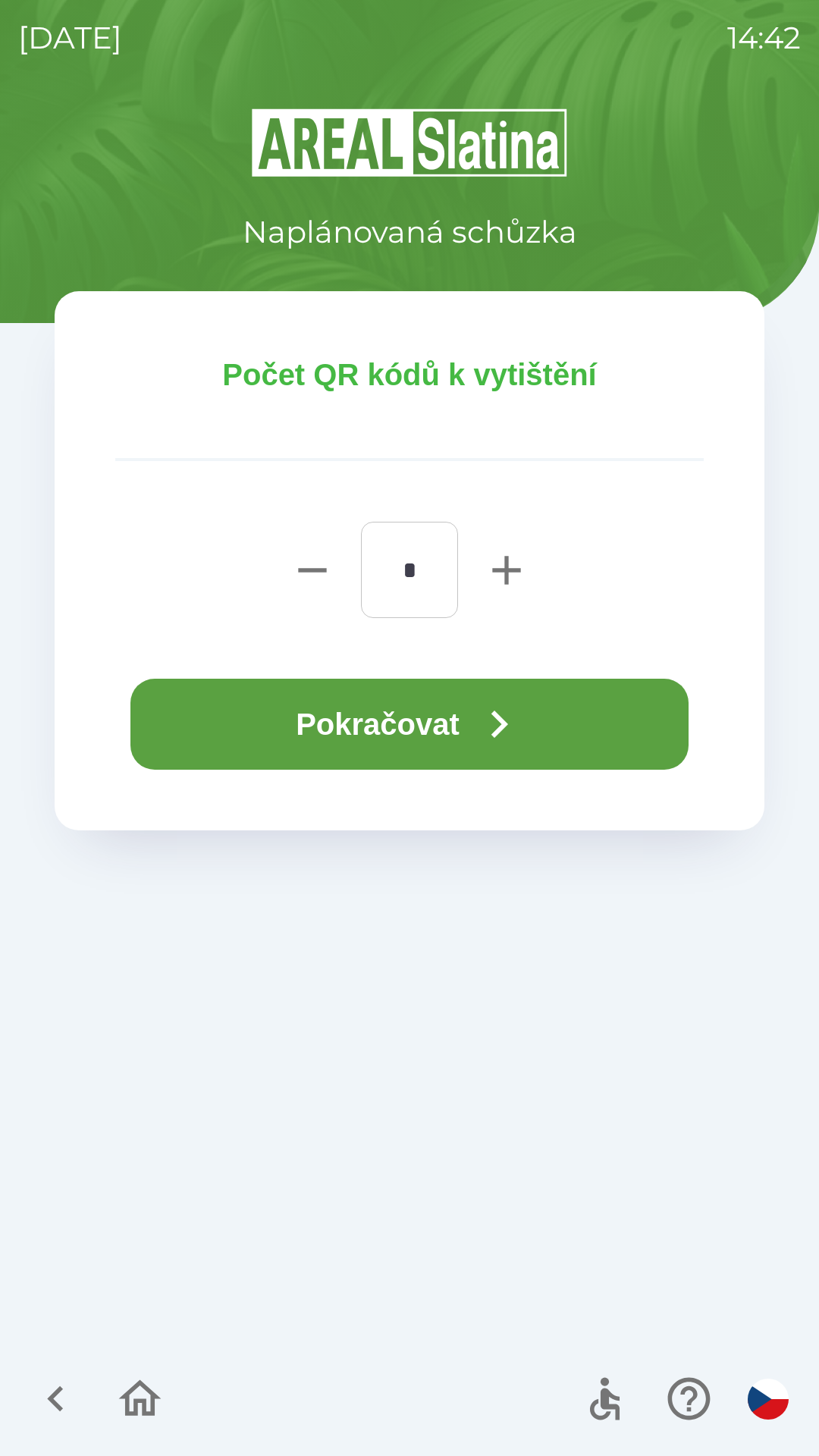
click at [404, 709] on button "Pokračovat" at bounding box center [409, 724] width 558 height 91
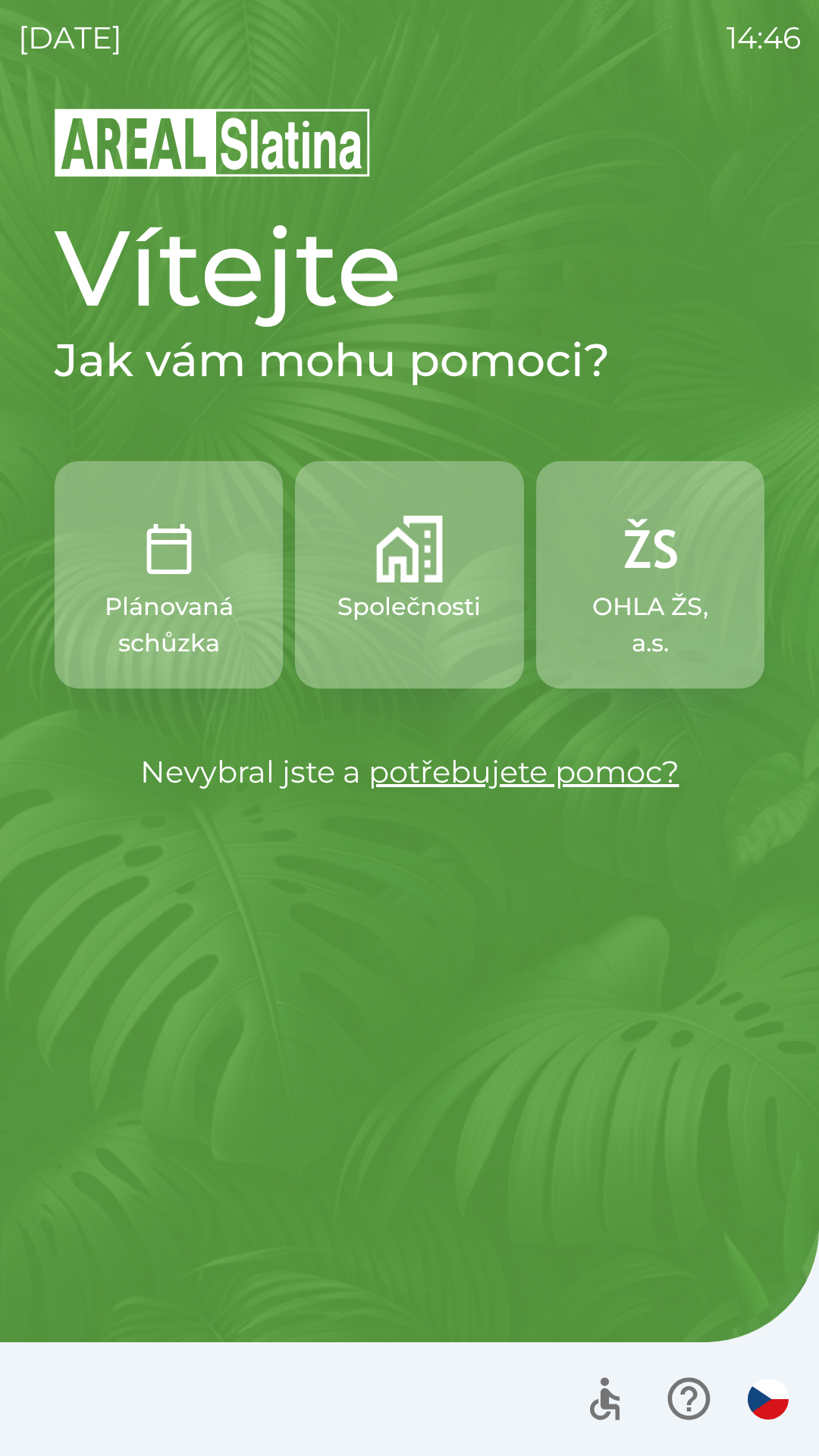
click at [419, 609] on p "Společnosti" at bounding box center [408, 607] width 143 height 37
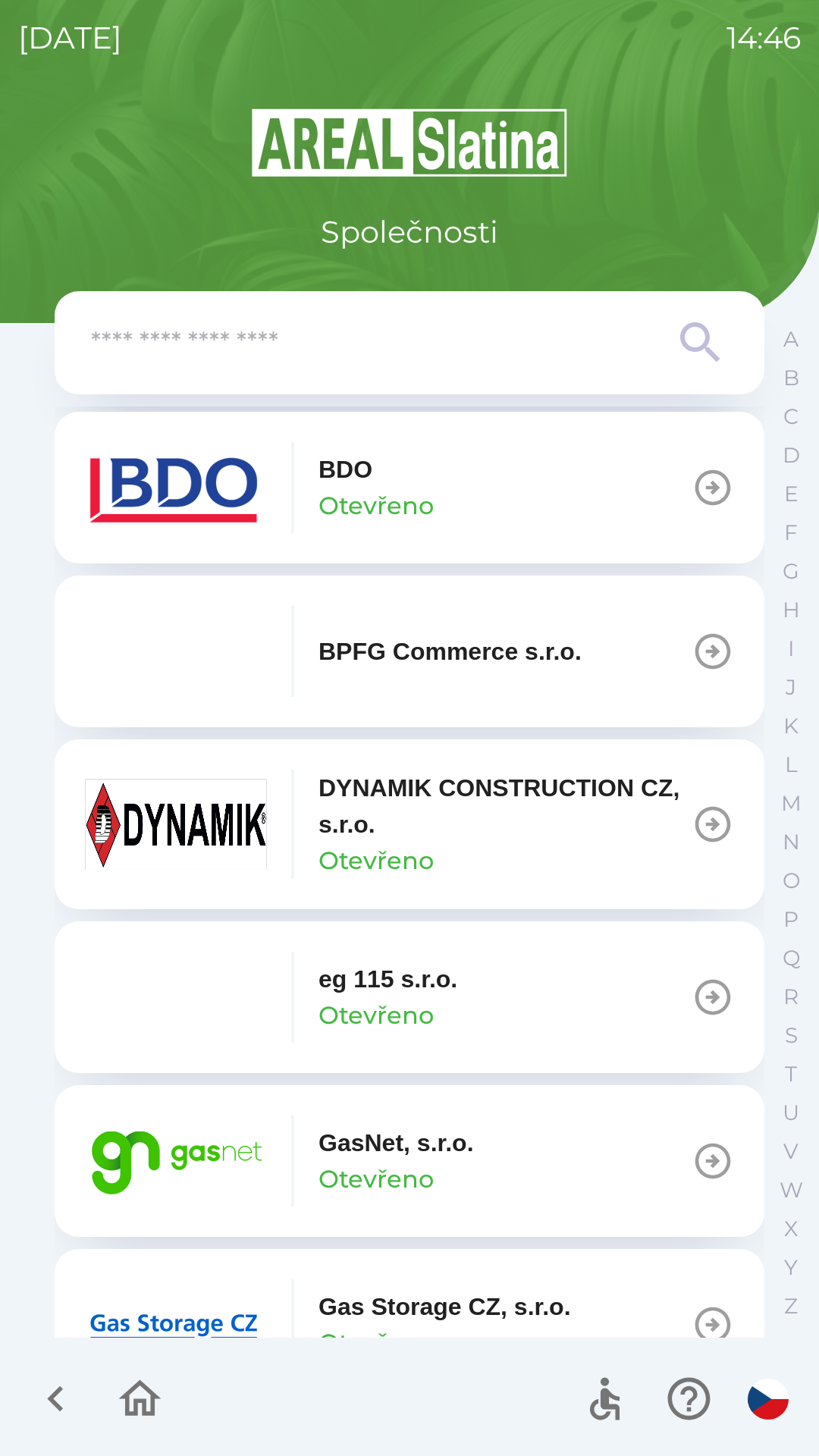
scroll to position [508, 0]
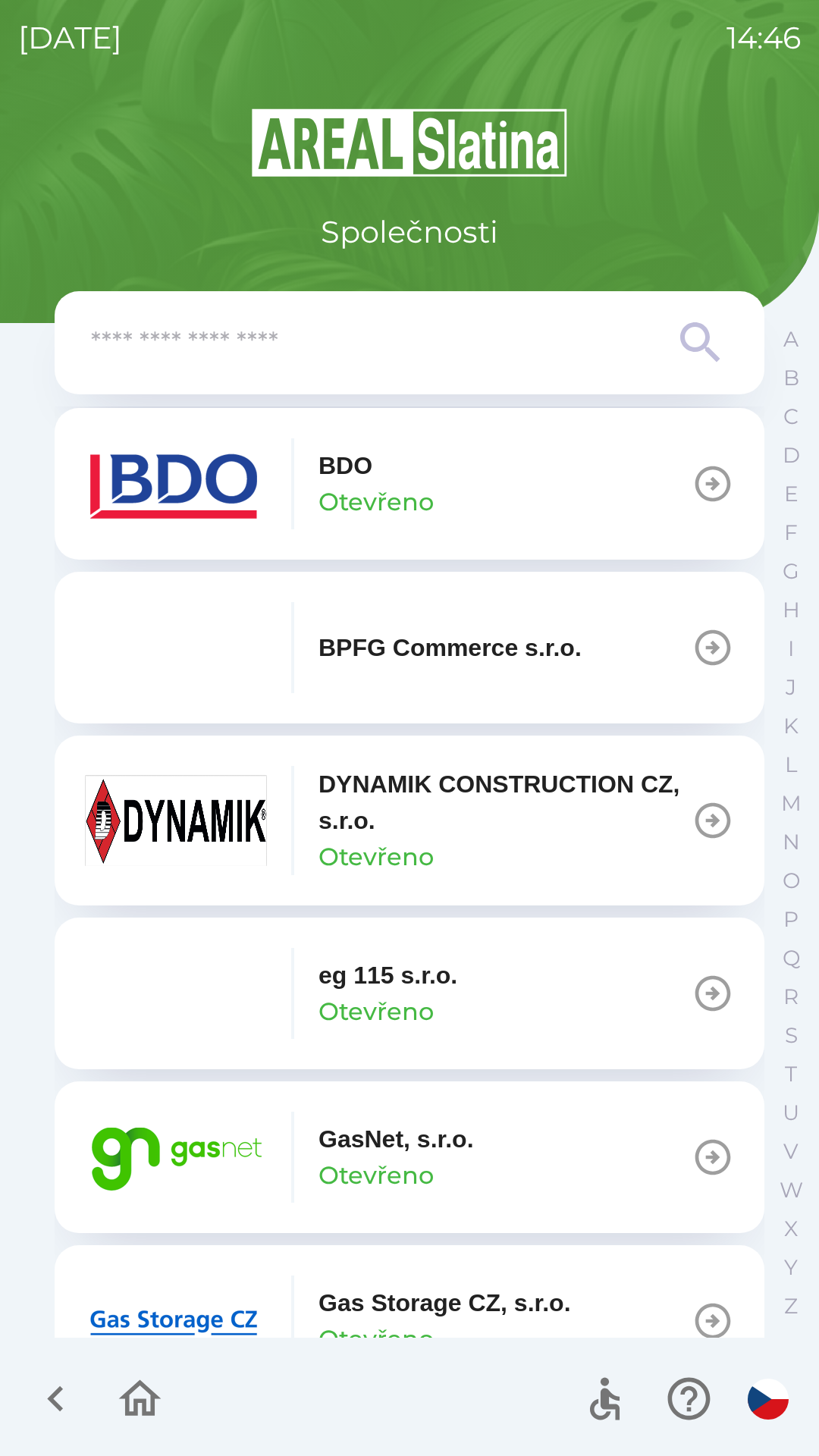
click at [697, 1157] on icon "button" at bounding box center [712, 1157] width 36 height 36
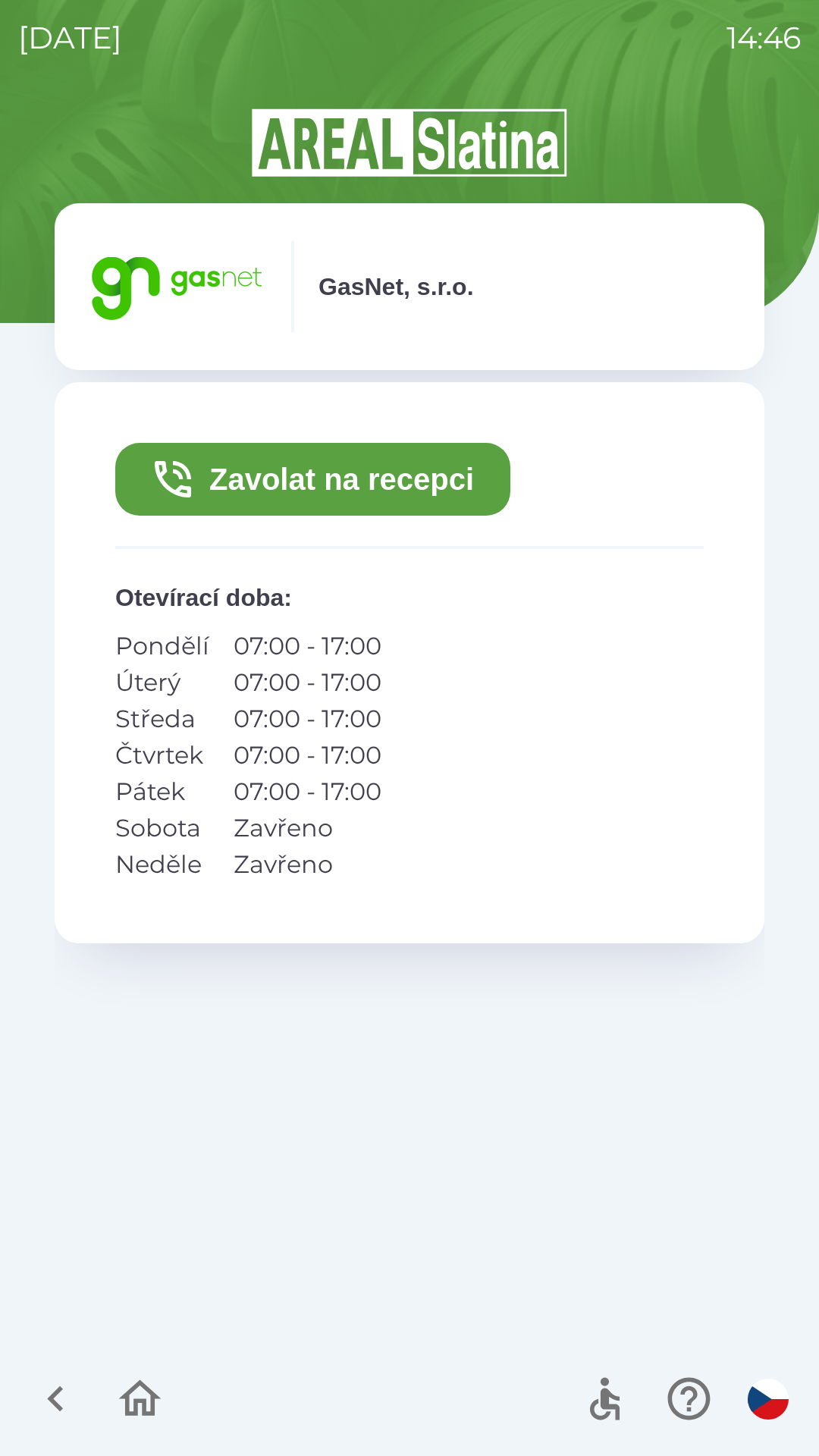
click at [404, 481] on button "Zavolat na recepci" at bounding box center [312, 480] width 395 height 73
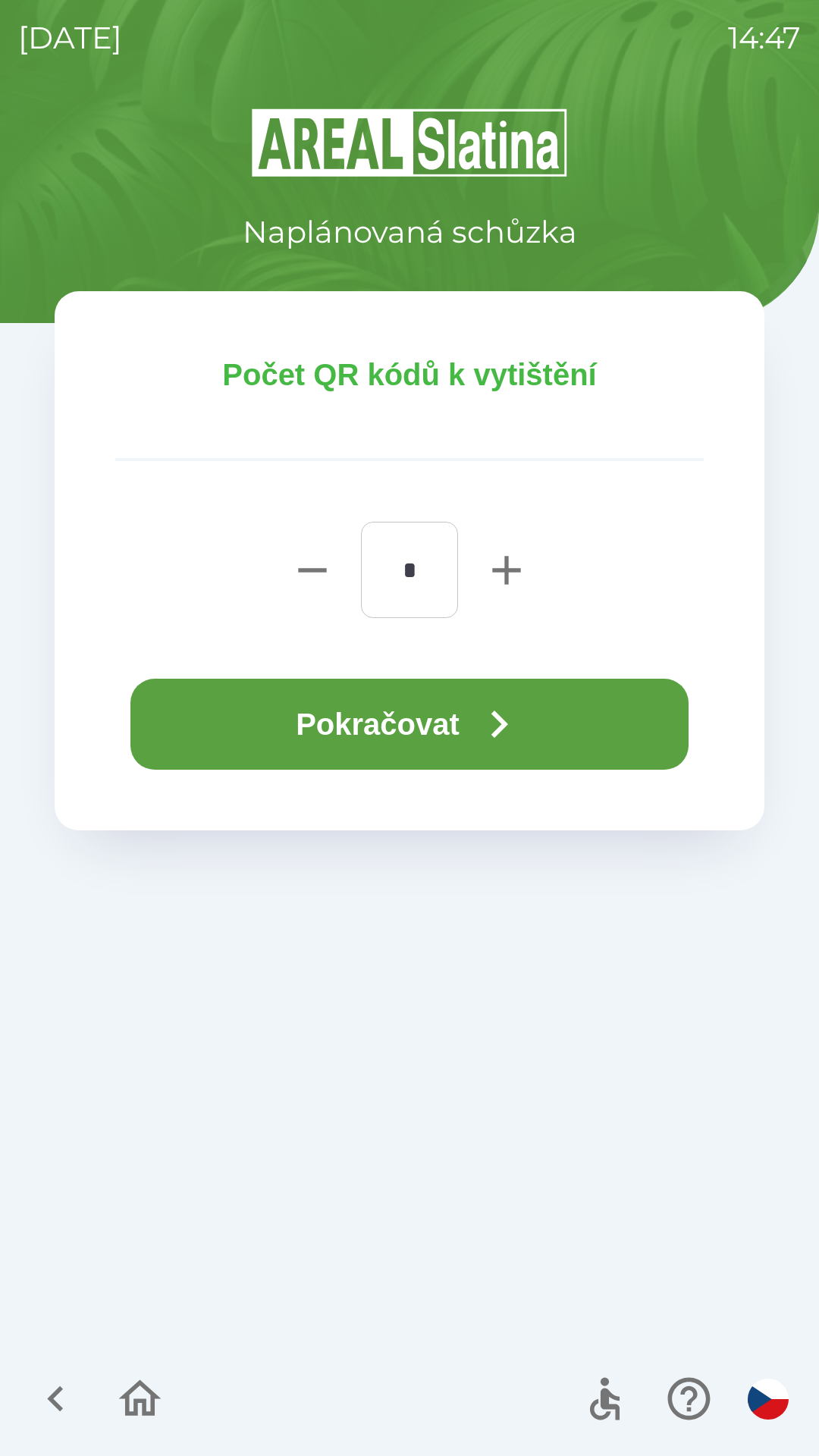
click at [462, 726] on button "Pokračovat" at bounding box center [409, 724] width 558 height 91
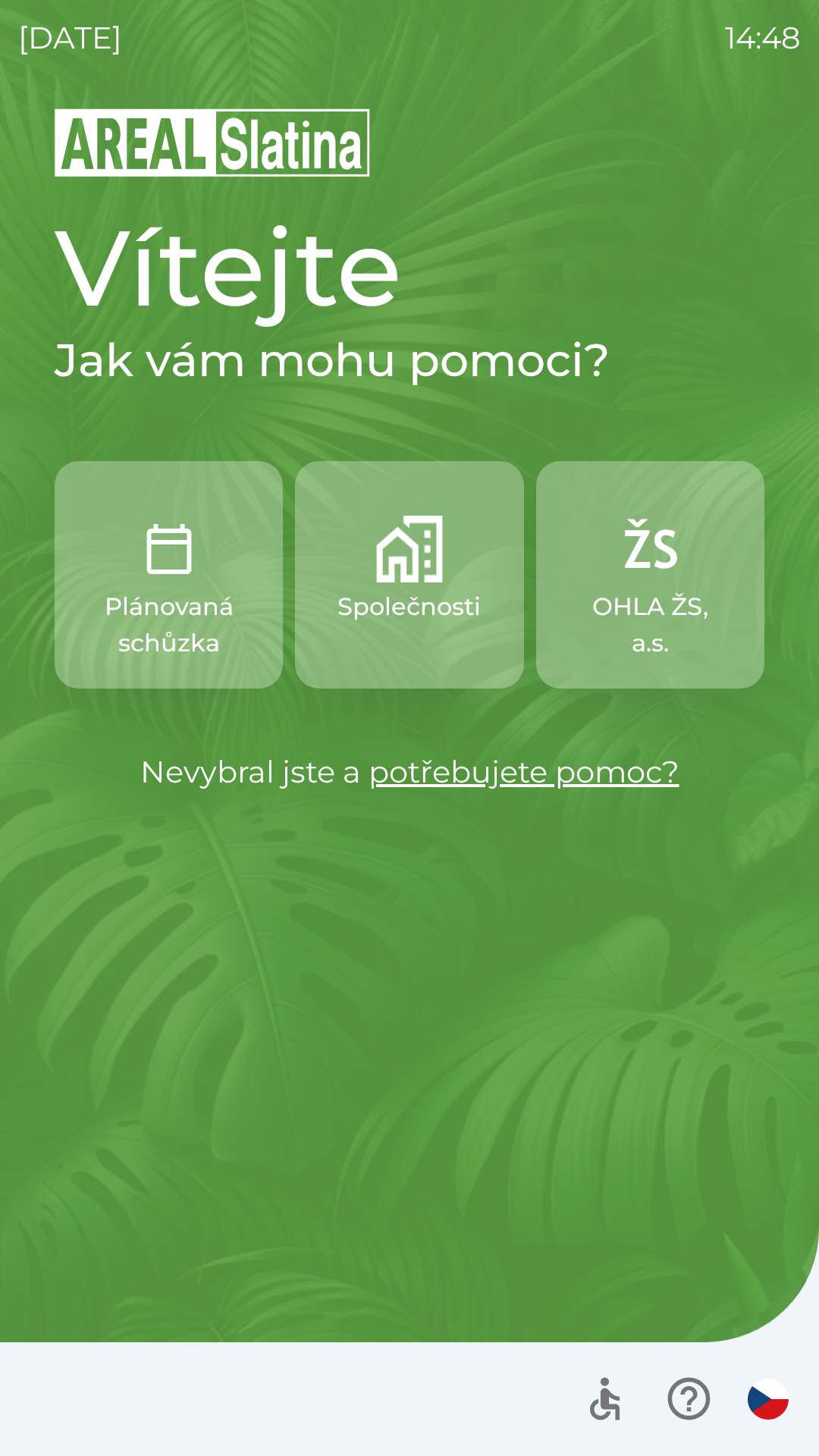
click at [471, 654] on button "Společnosti" at bounding box center [409, 575] width 228 height 227
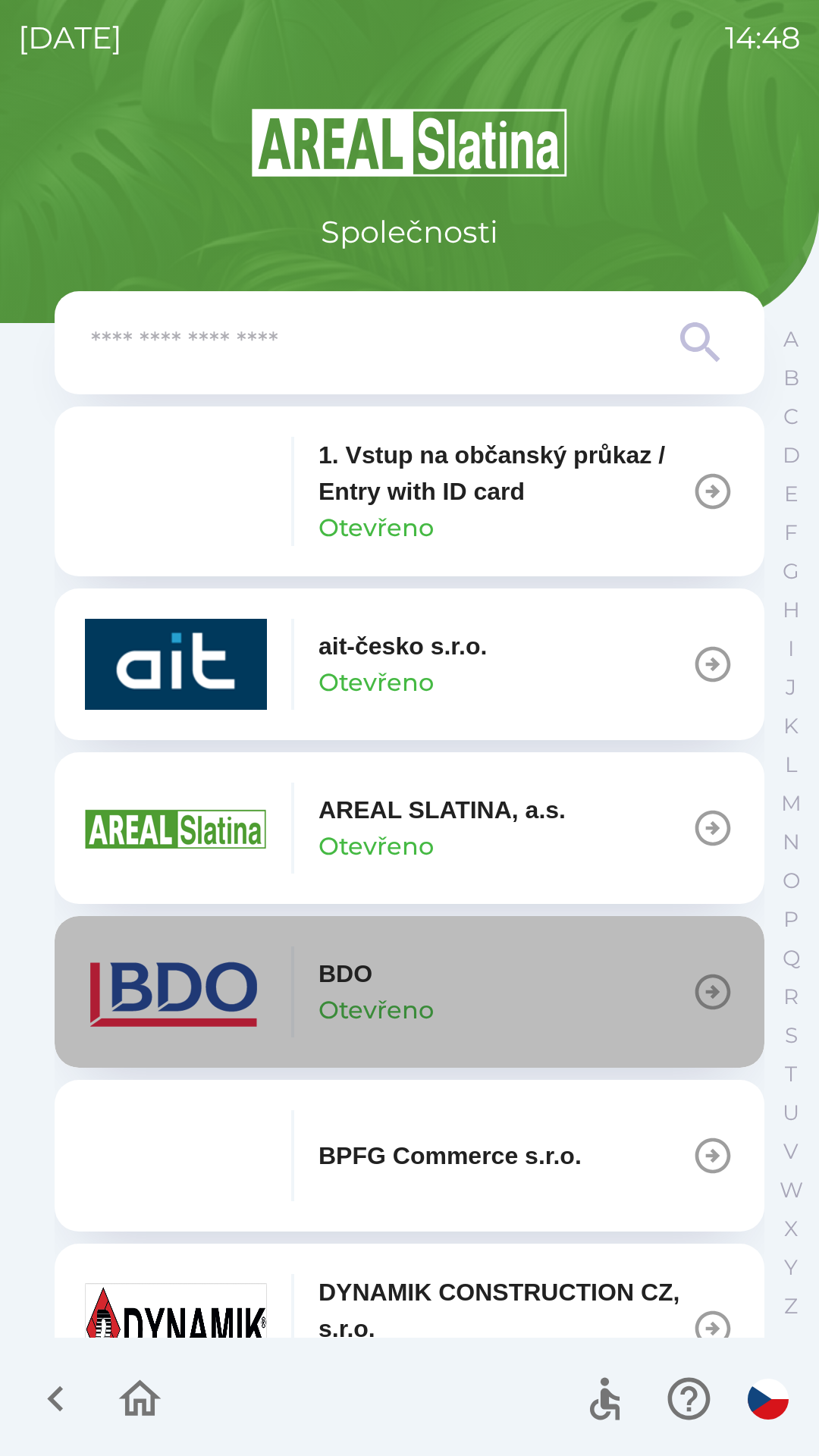
click at [646, 1005] on button "BDO Otevřeno" at bounding box center [409, 992] width 709 height 152
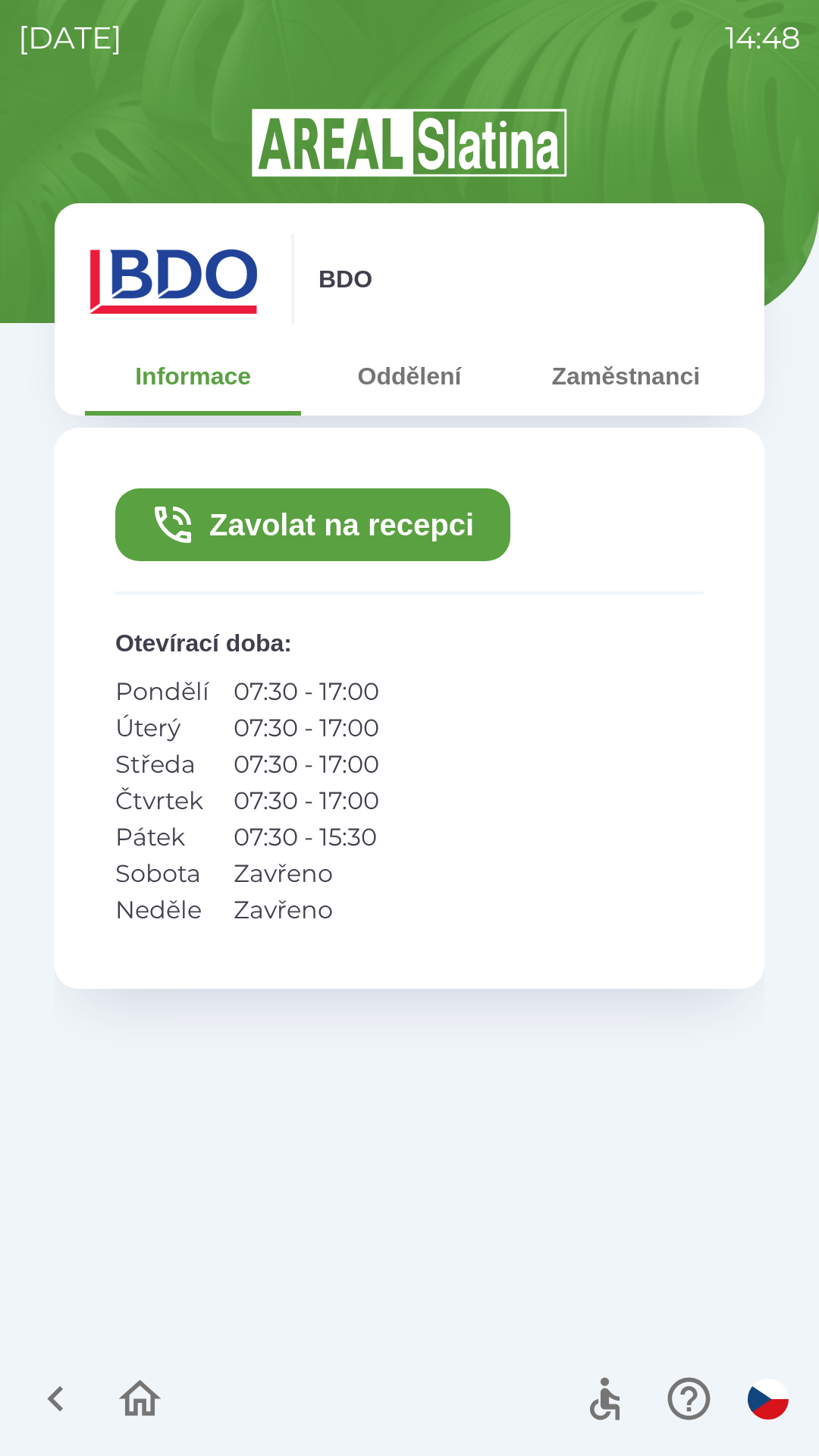
click at [443, 526] on button "Zavolat na recepci" at bounding box center [312, 525] width 395 height 73
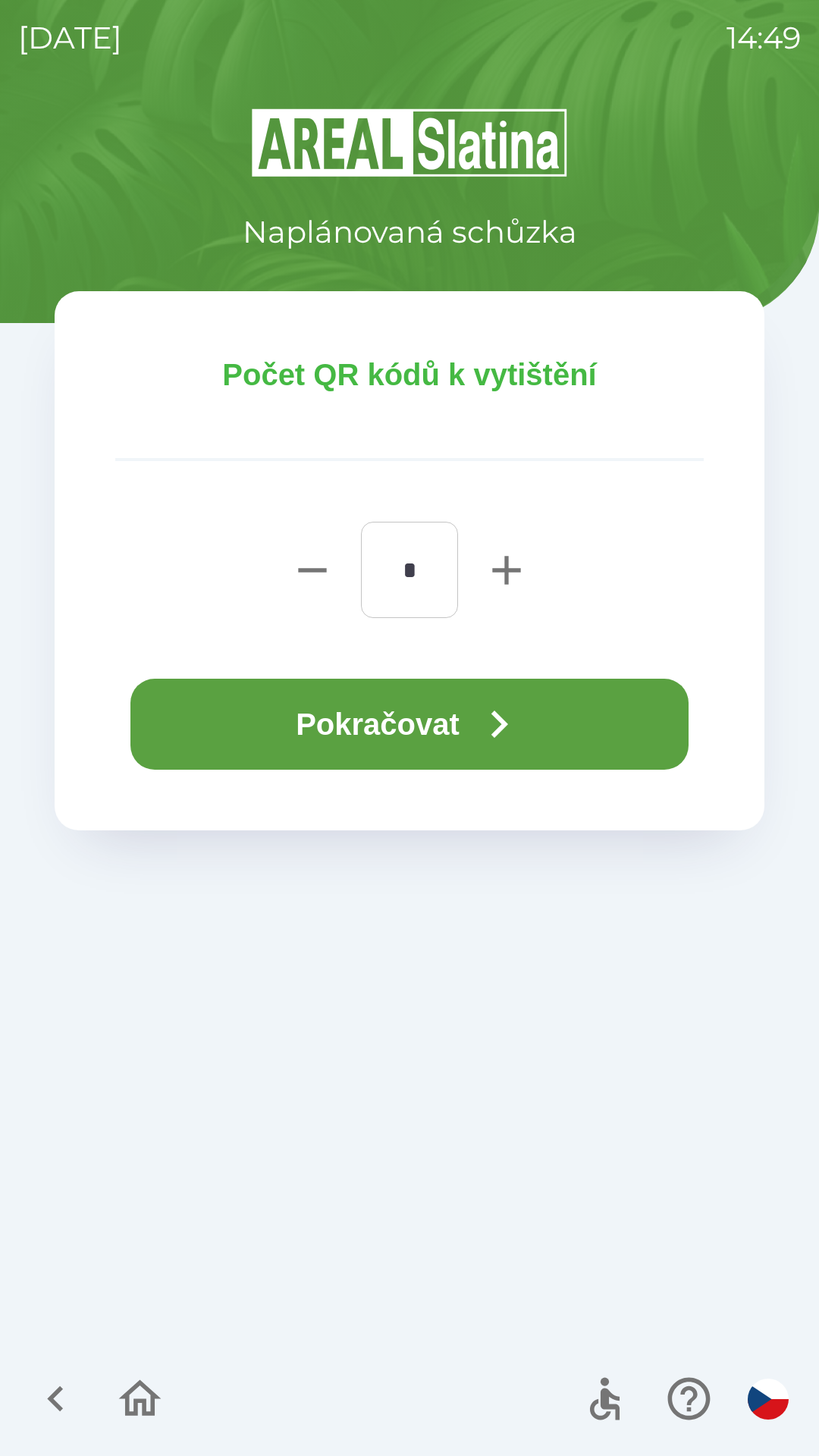
click at [569, 725] on button "Pokračovat" at bounding box center [409, 724] width 558 height 91
